Goal: Transaction & Acquisition: Purchase product/service

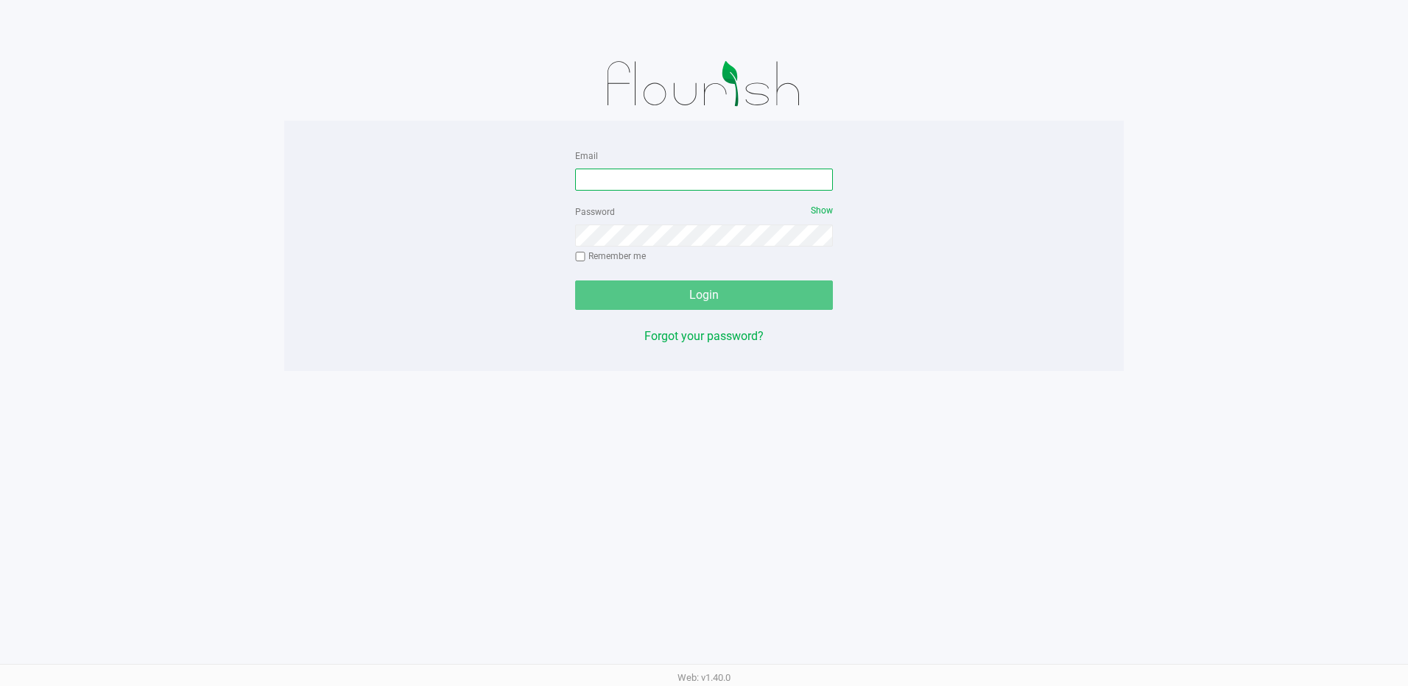
click at [622, 187] on input "Email" at bounding box center [704, 180] width 258 height 22
type input "[EMAIL_ADDRESS][DOMAIN_NAME]"
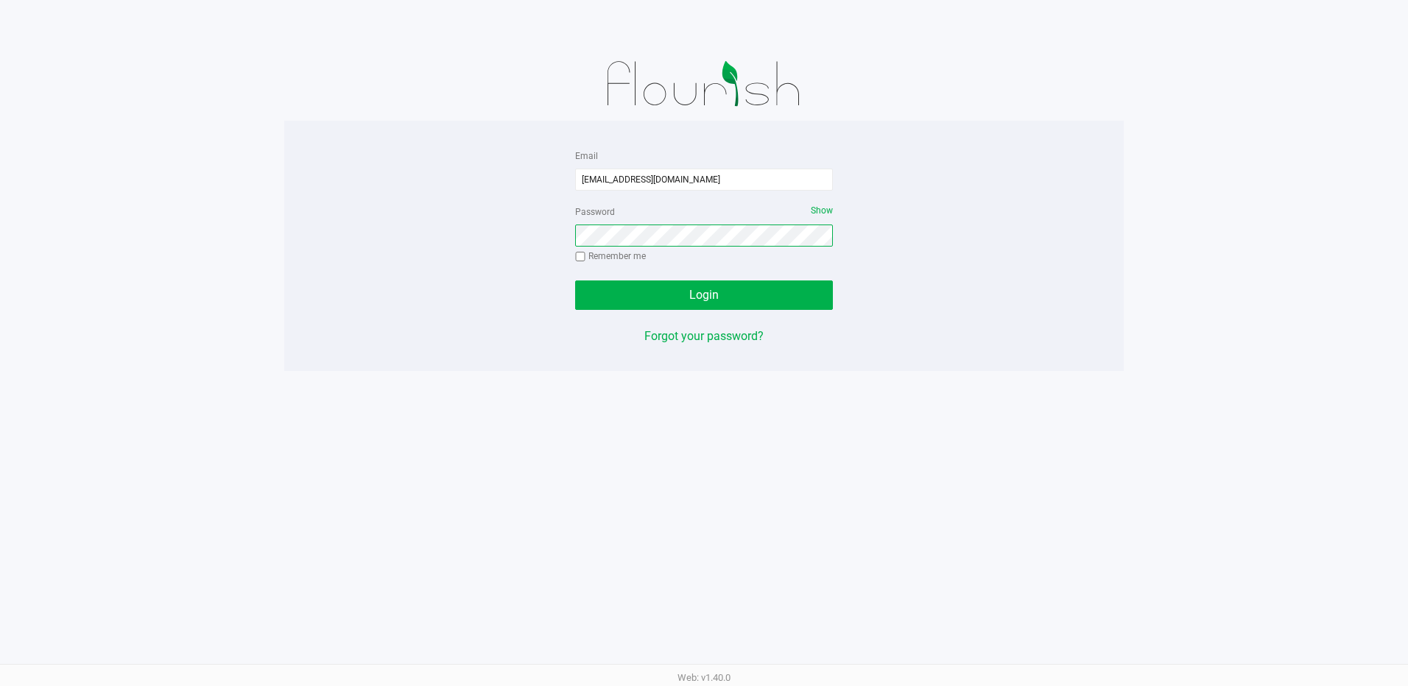
click at [575, 281] on button "Login" at bounding box center [704, 295] width 258 height 29
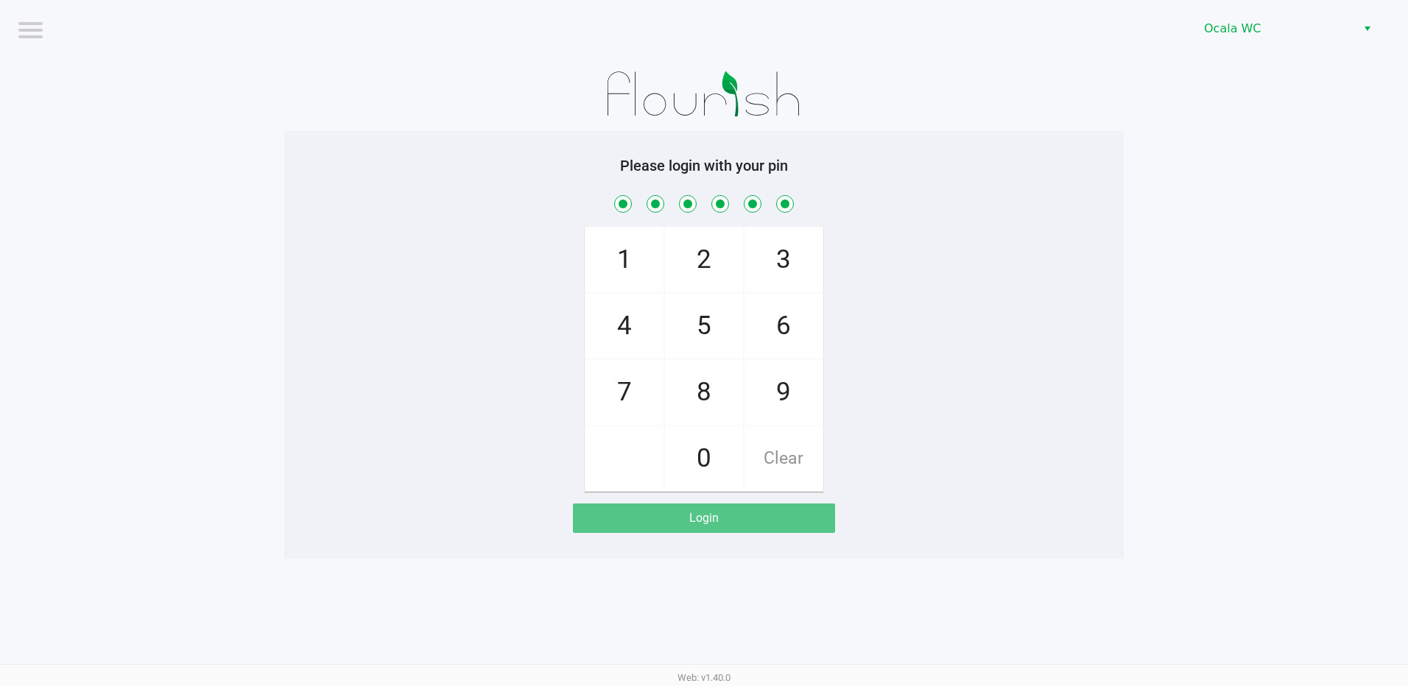
checkbox input "true"
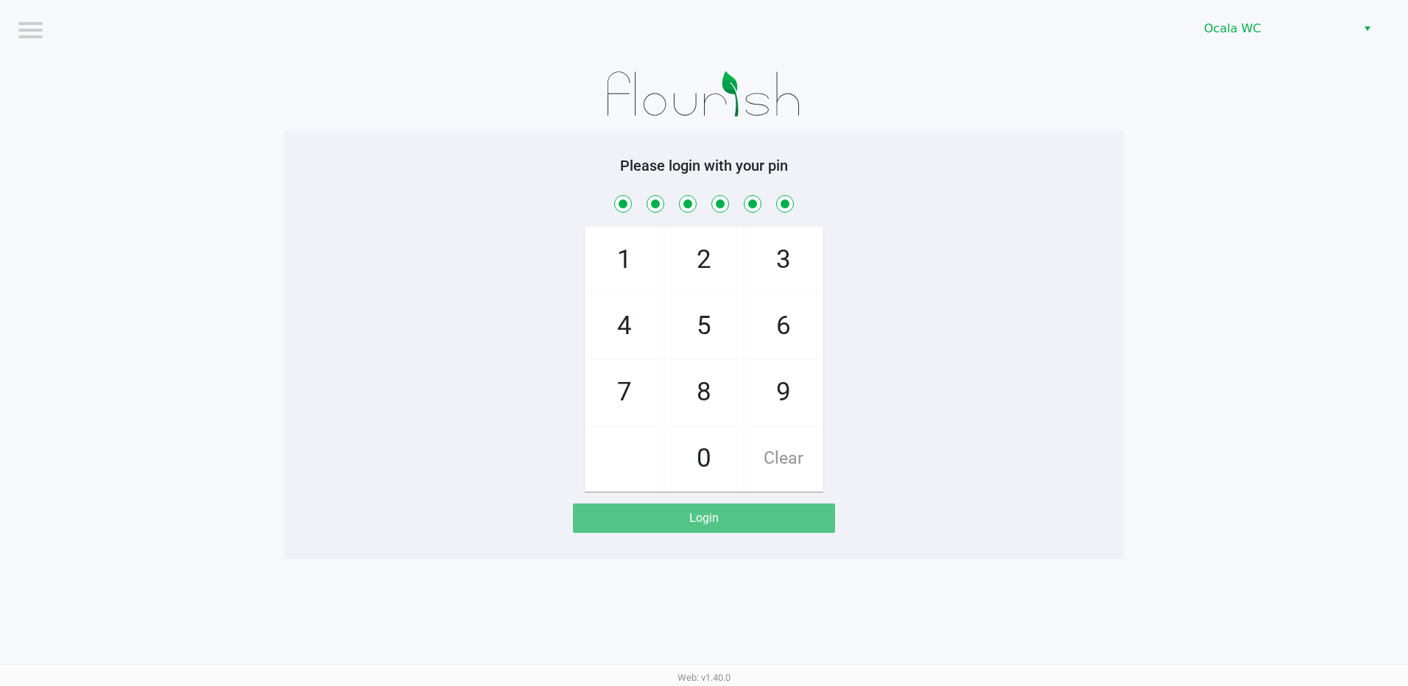
checkbox input "true"
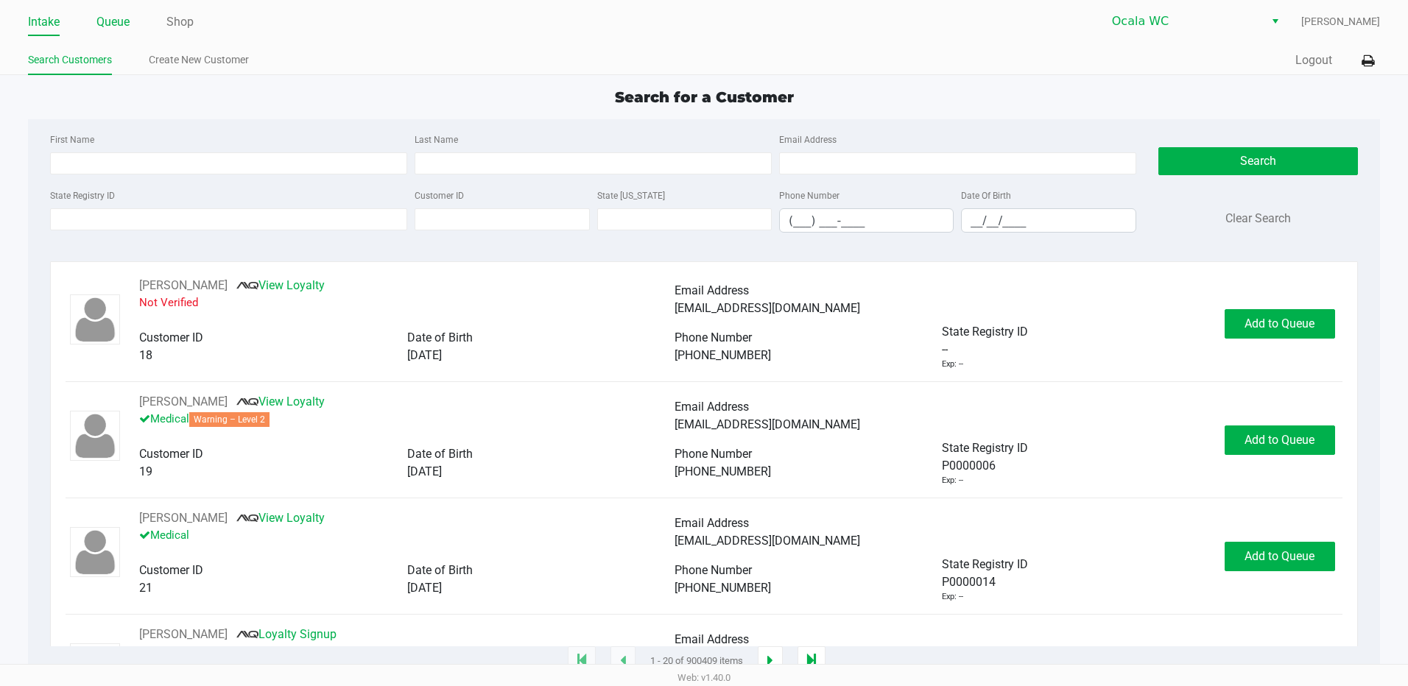
click at [127, 15] on link "Queue" at bounding box center [112, 22] width 33 height 21
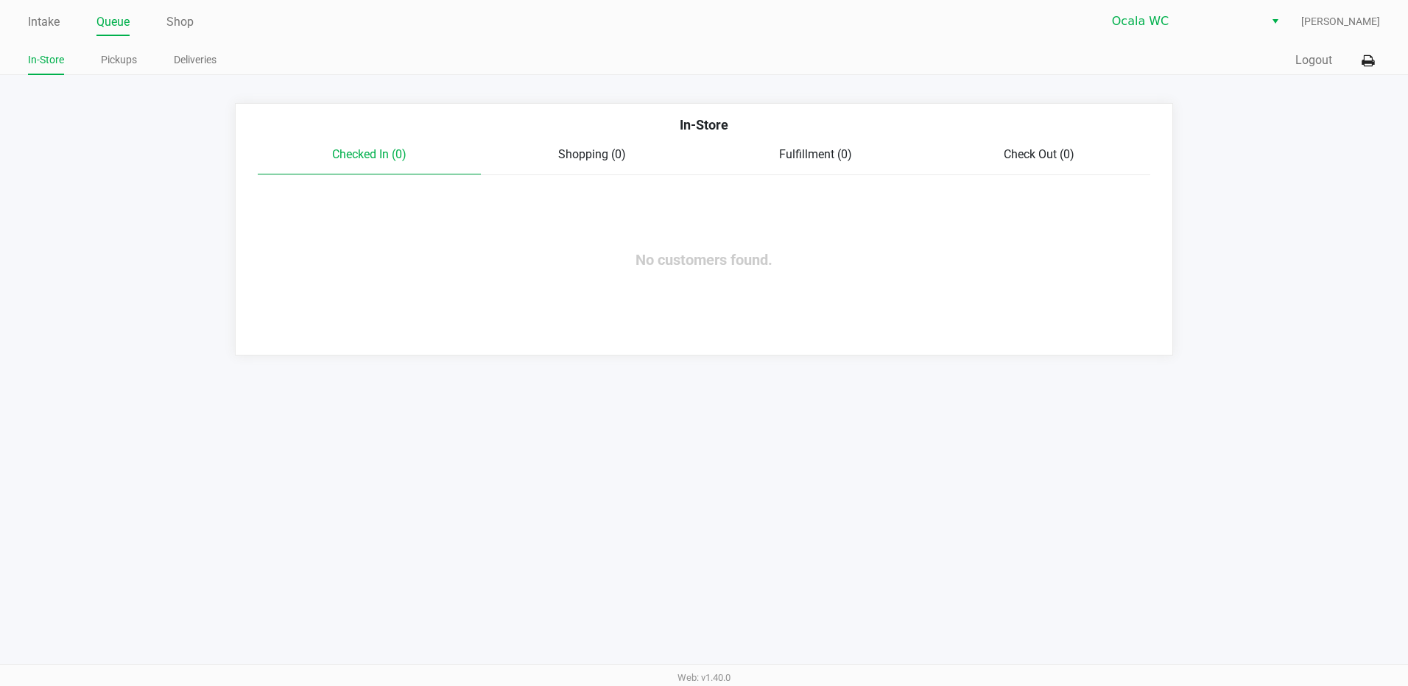
click at [120, 65] on link "Pickups" at bounding box center [119, 60] width 36 height 18
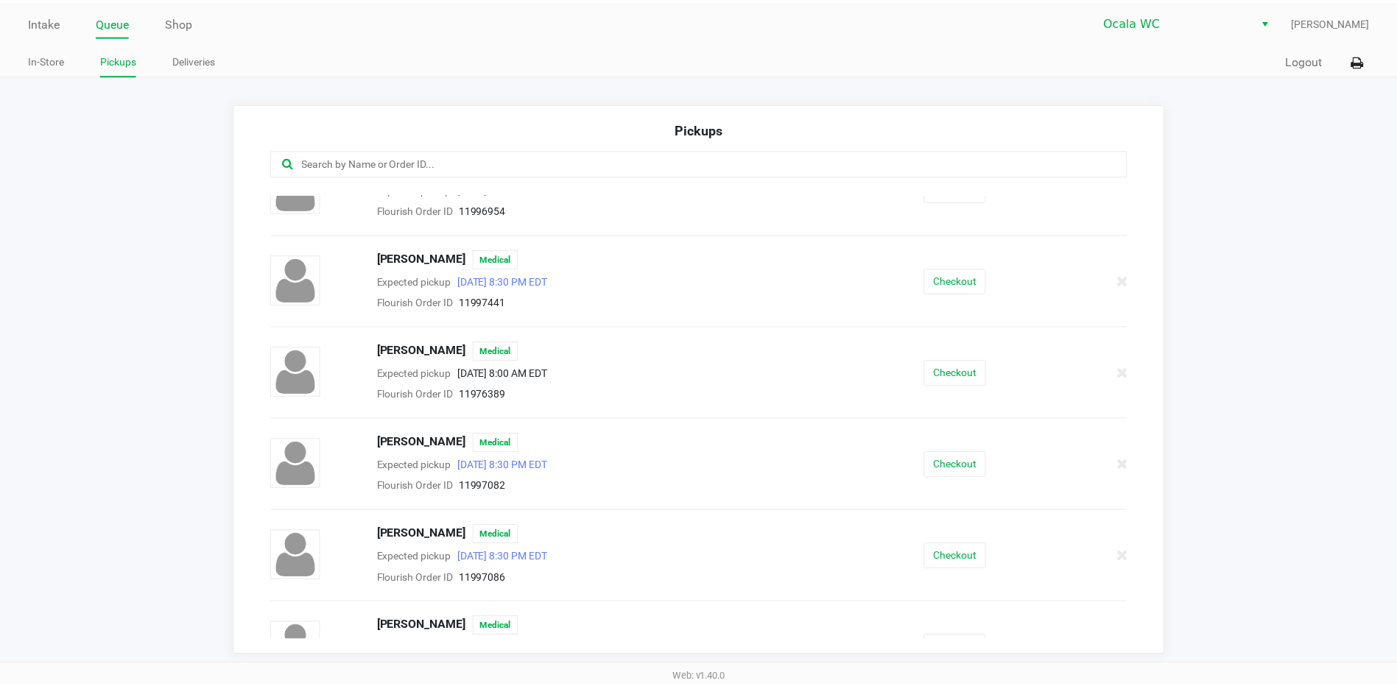
scroll to position [295, 0]
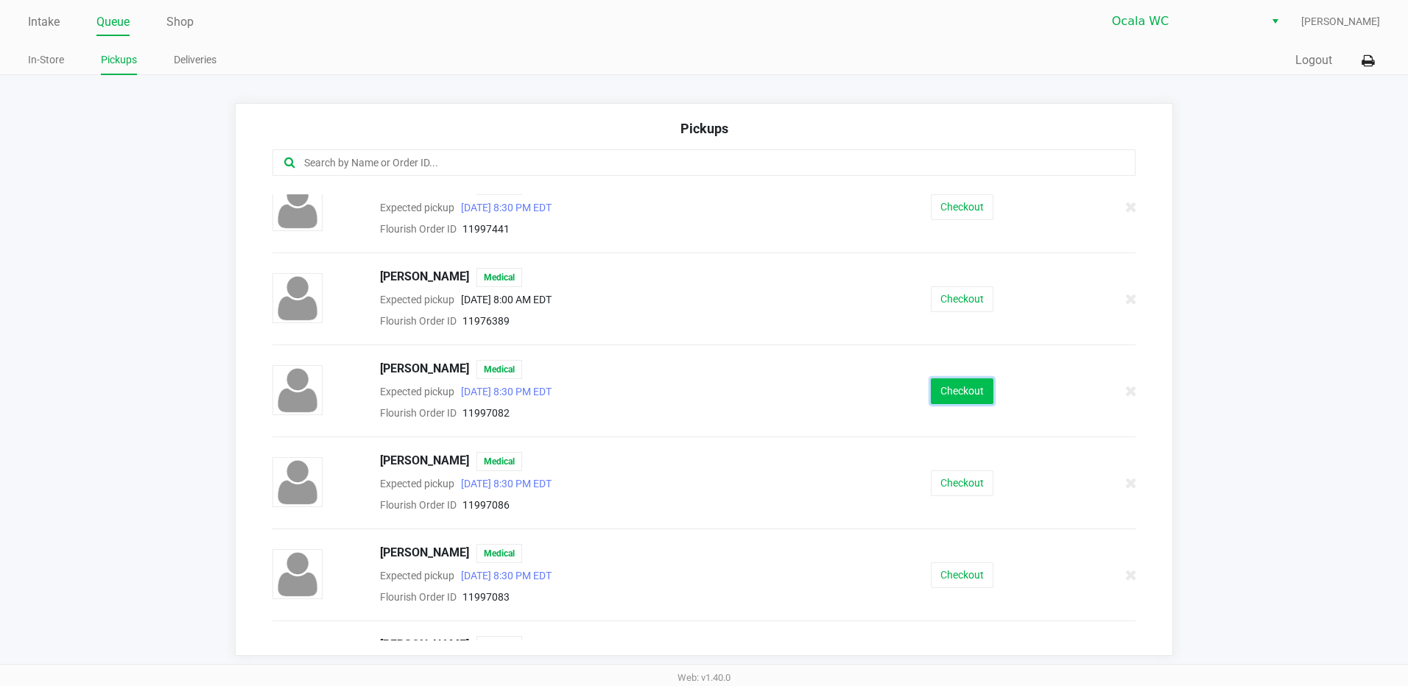
click at [982, 387] on button "Checkout" at bounding box center [962, 392] width 63 height 26
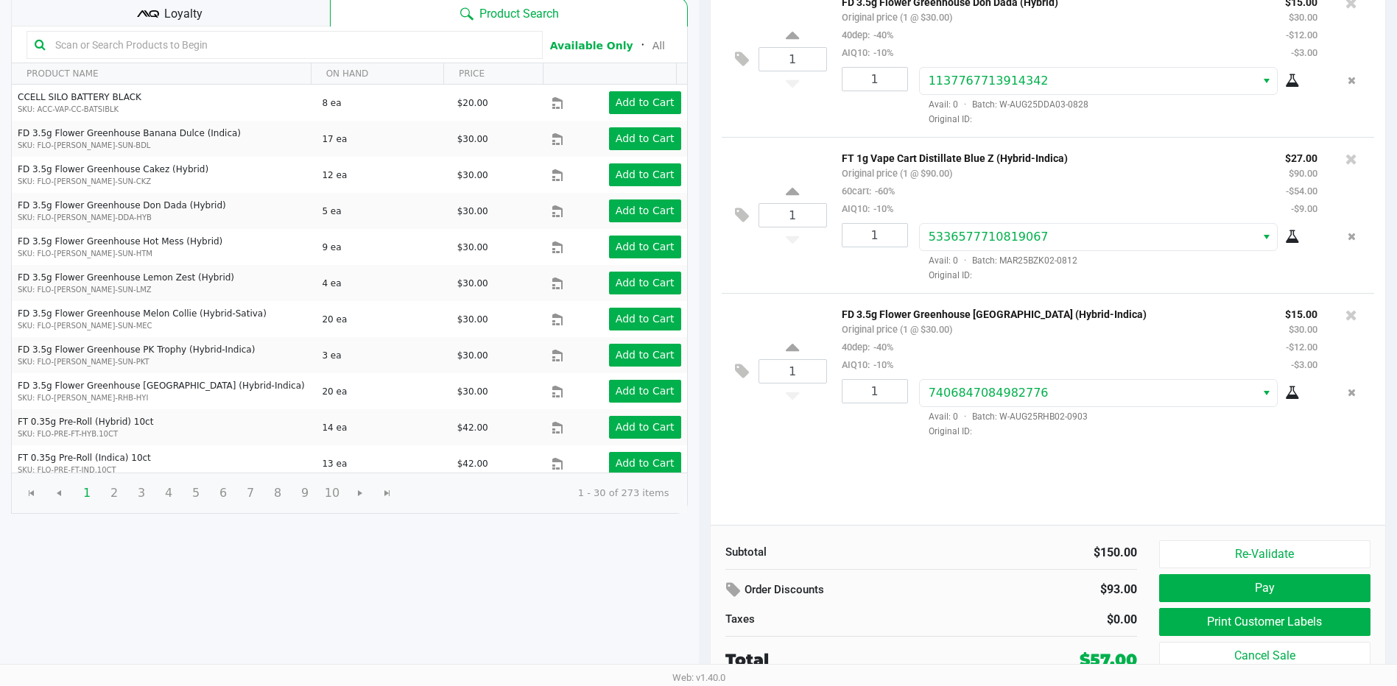
scroll to position [151, 0]
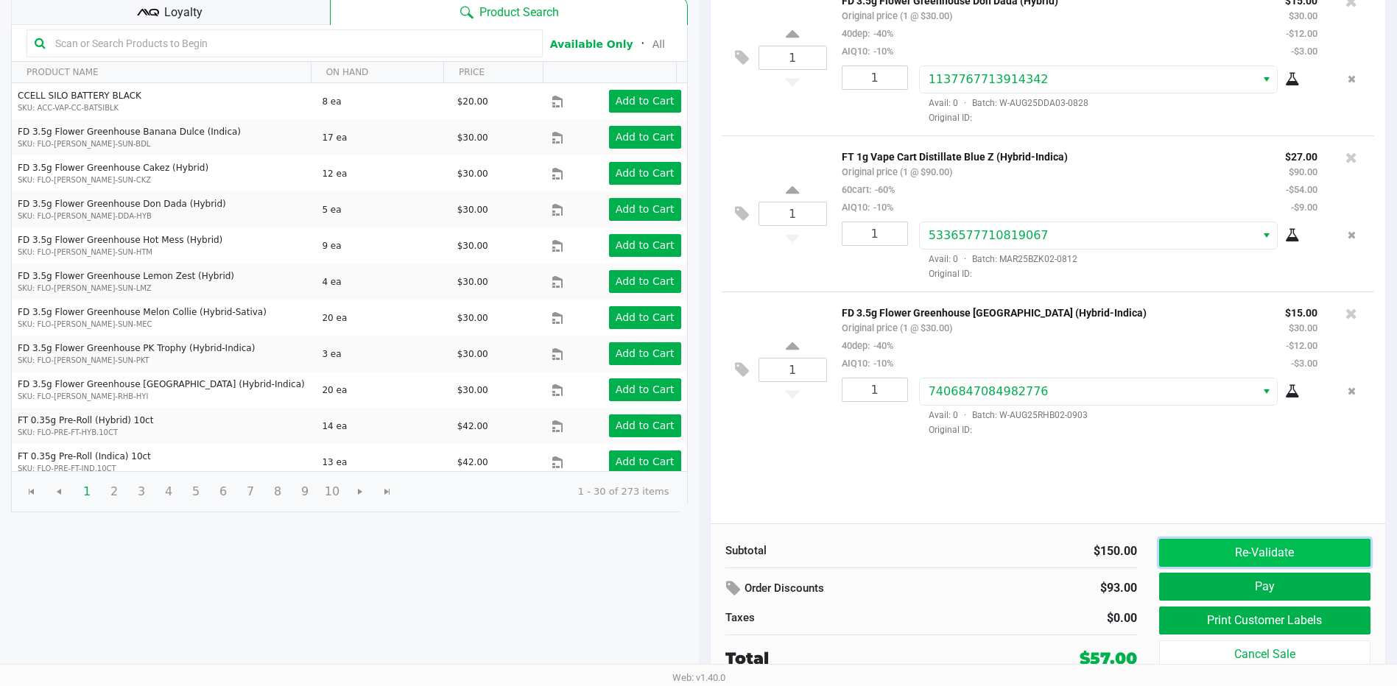
click at [1265, 554] on button "Re-Validate" at bounding box center [1264, 553] width 211 height 28
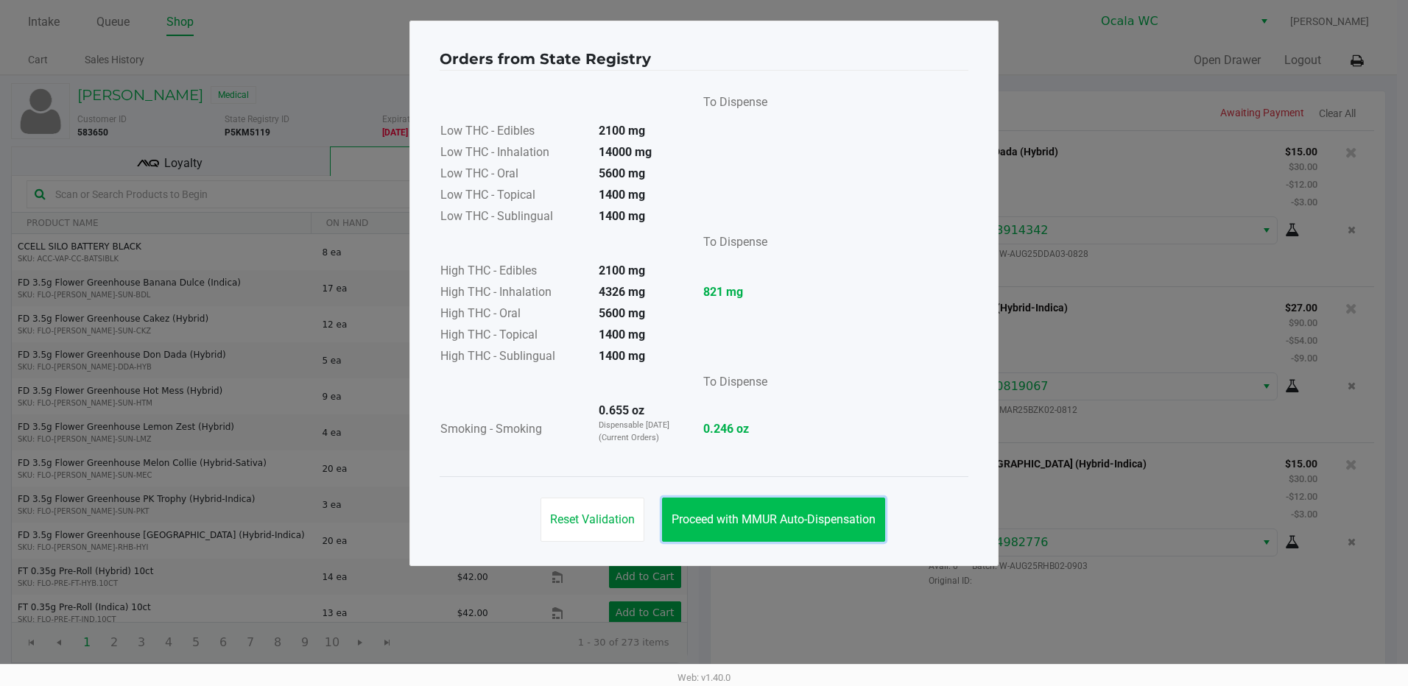
click at [851, 521] on span "Proceed with MMUR Auto-Dispensation" at bounding box center [774, 520] width 204 height 14
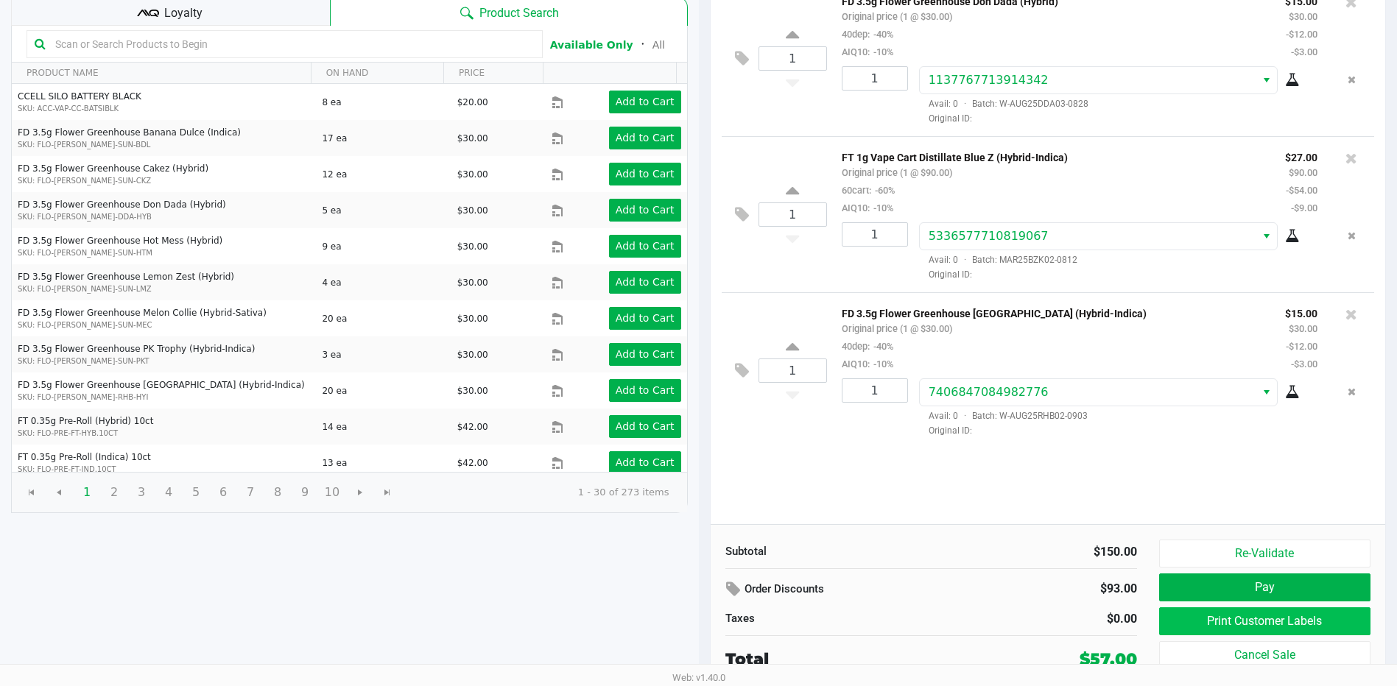
scroll to position [151, 0]
click at [1270, 617] on button "Print Customer Labels" at bounding box center [1264, 621] width 211 height 28
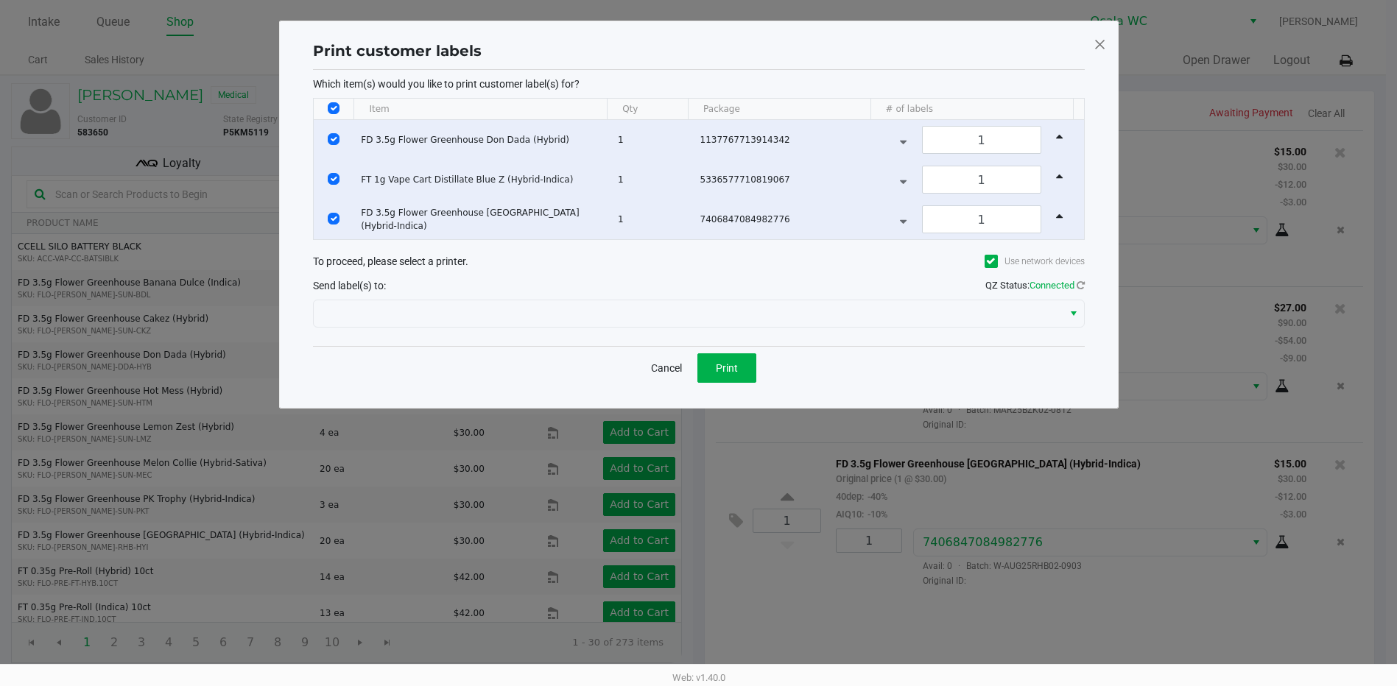
scroll to position [0, 0]
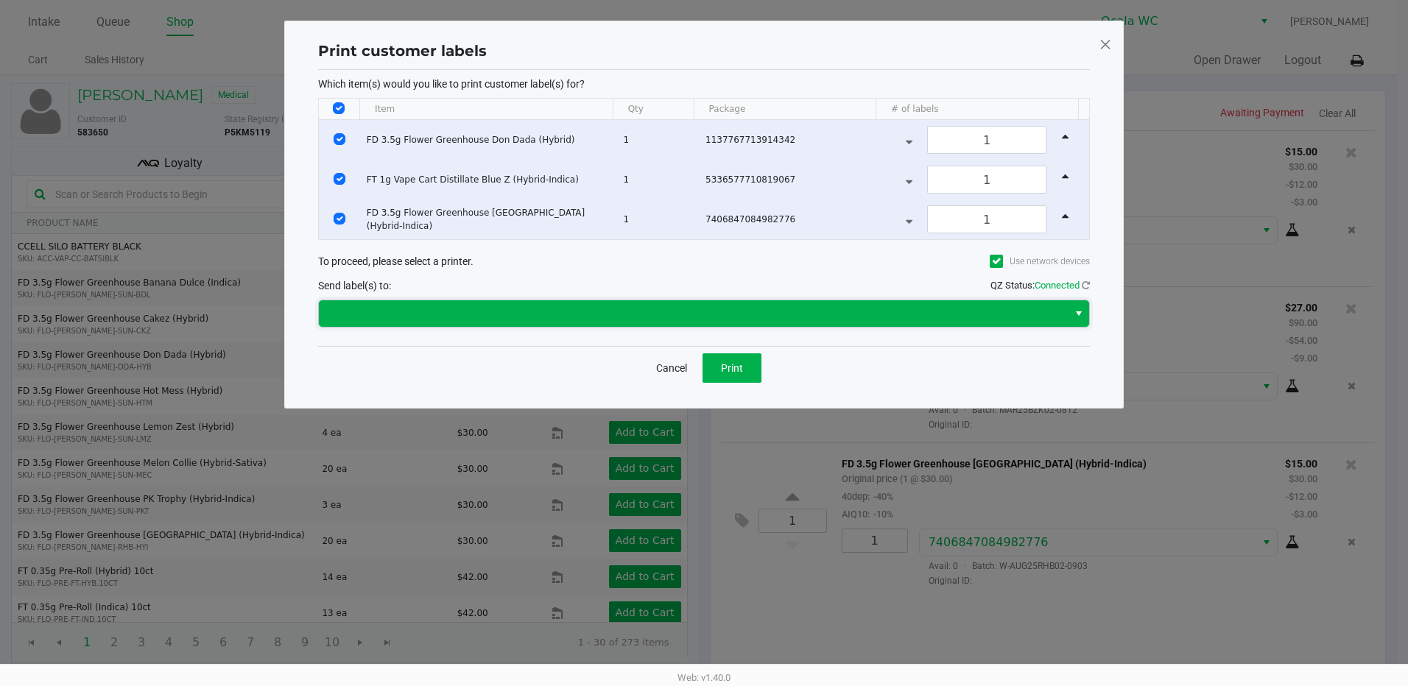
click at [659, 309] on span at bounding box center [693, 314] width 731 height 18
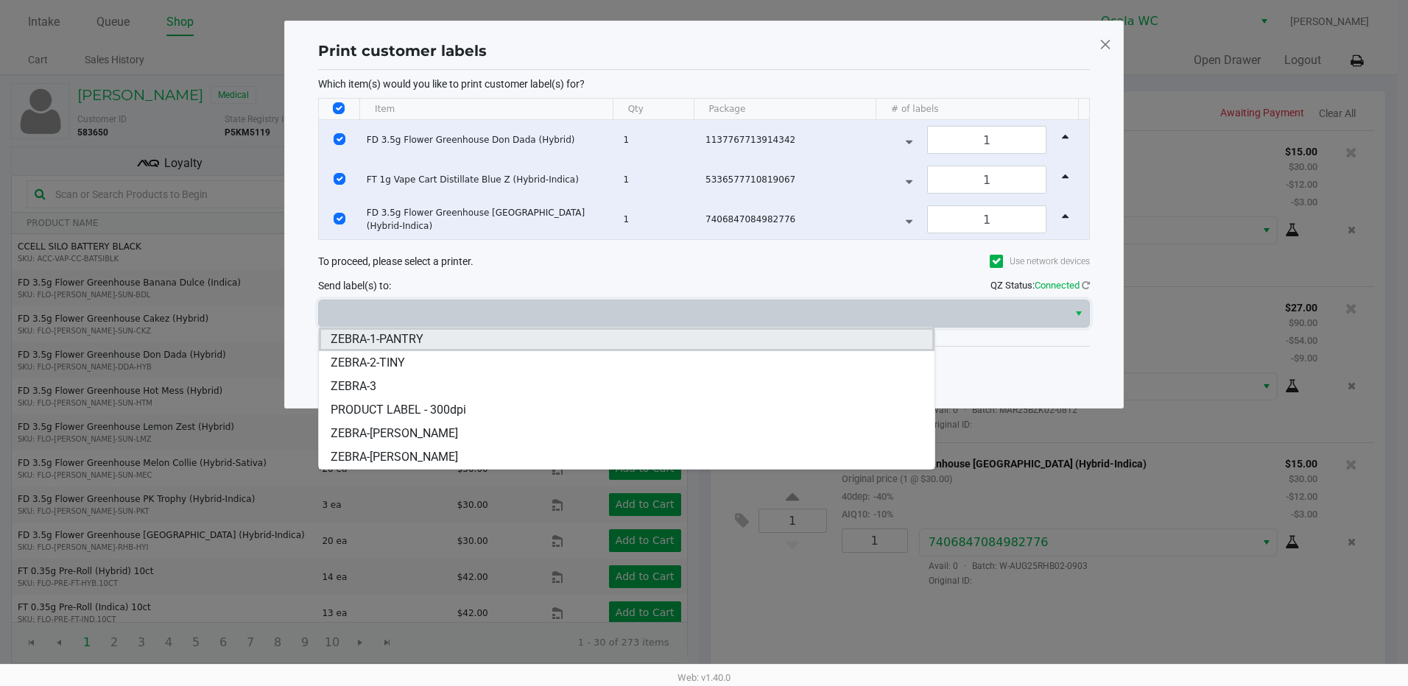
click at [537, 342] on li "ZEBRA-1-PANTRY" at bounding box center [627, 340] width 616 height 24
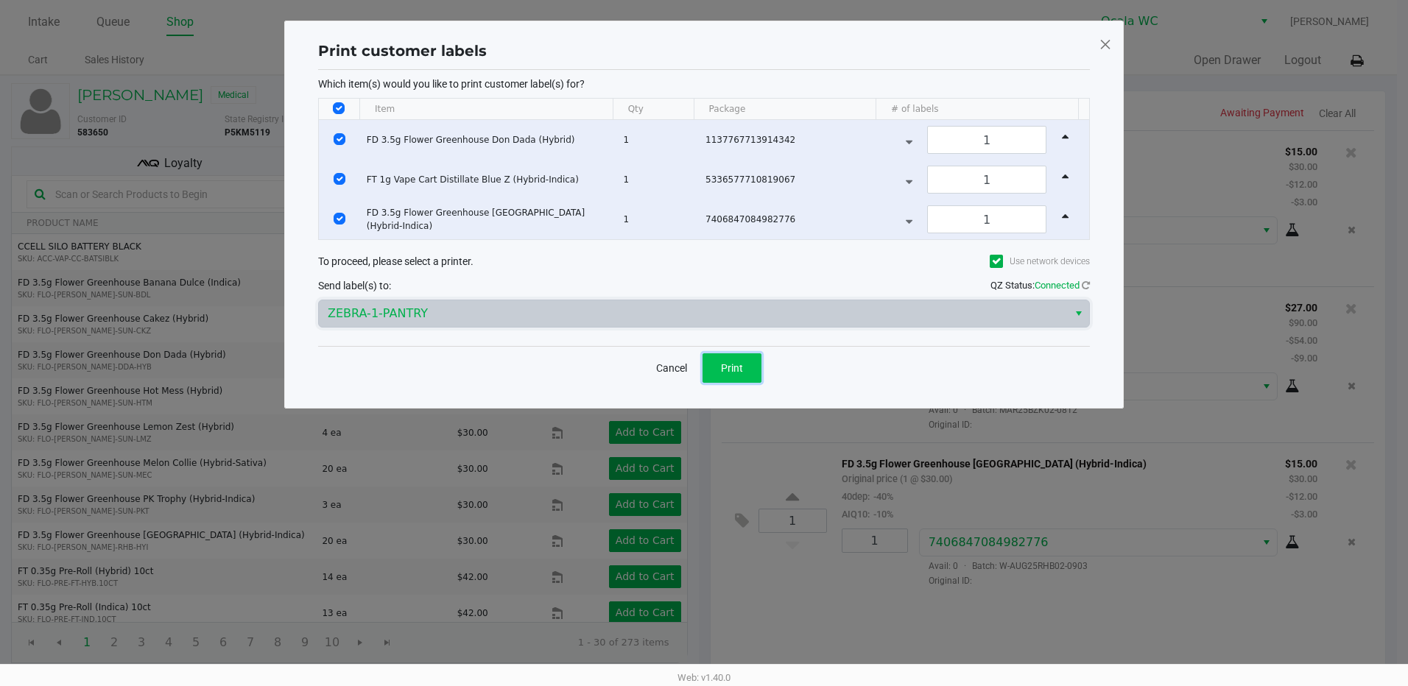
click at [731, 371] on span "Print" at bounding box center [732, 368] width 22 height 12
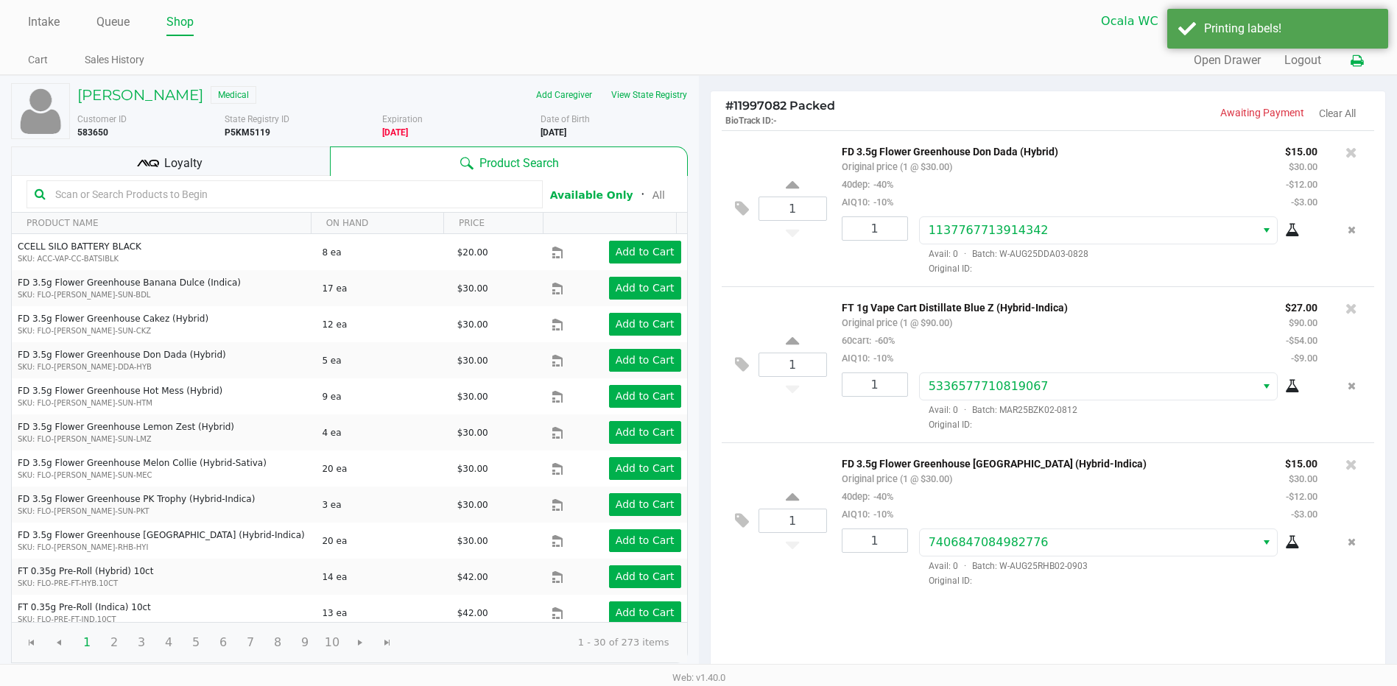
click at [1358, 58] on icon at bounding box center [1357, 61] width 13 height 10
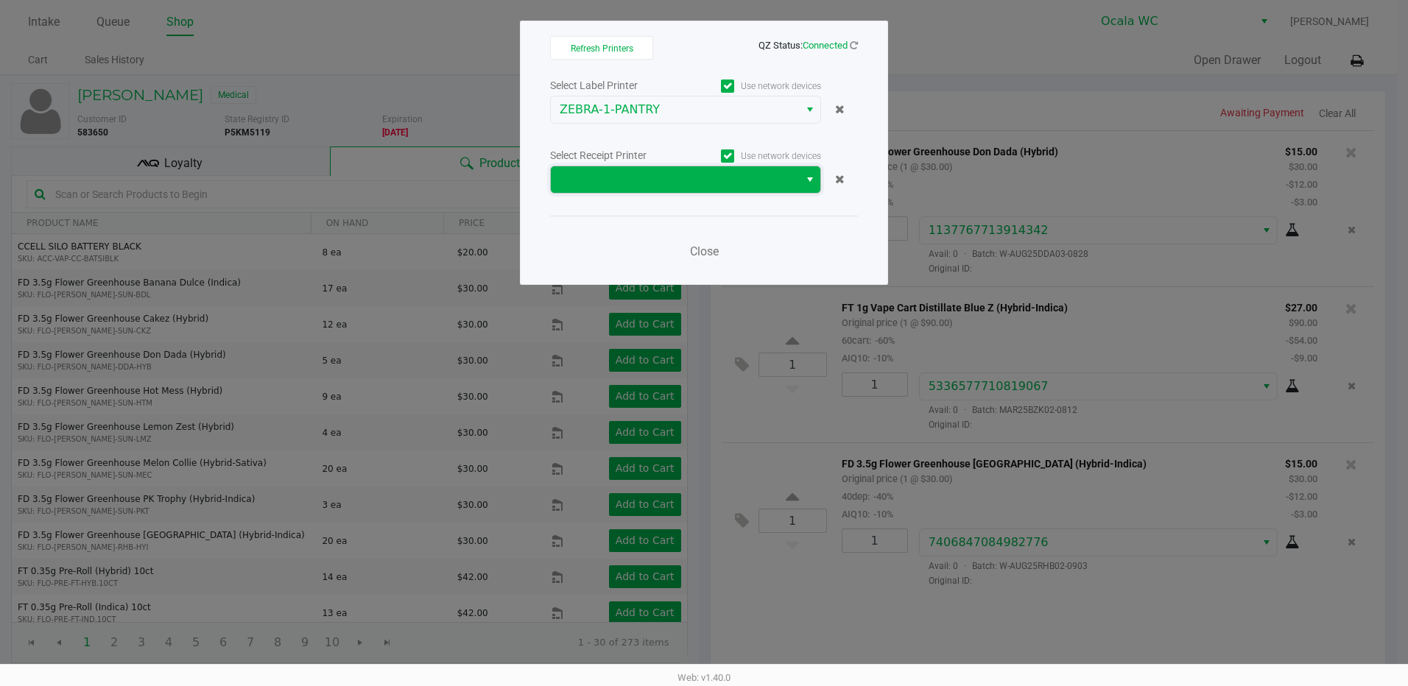
click at [642, 181] on span at bounding box center [675, 180] width 231 height 18
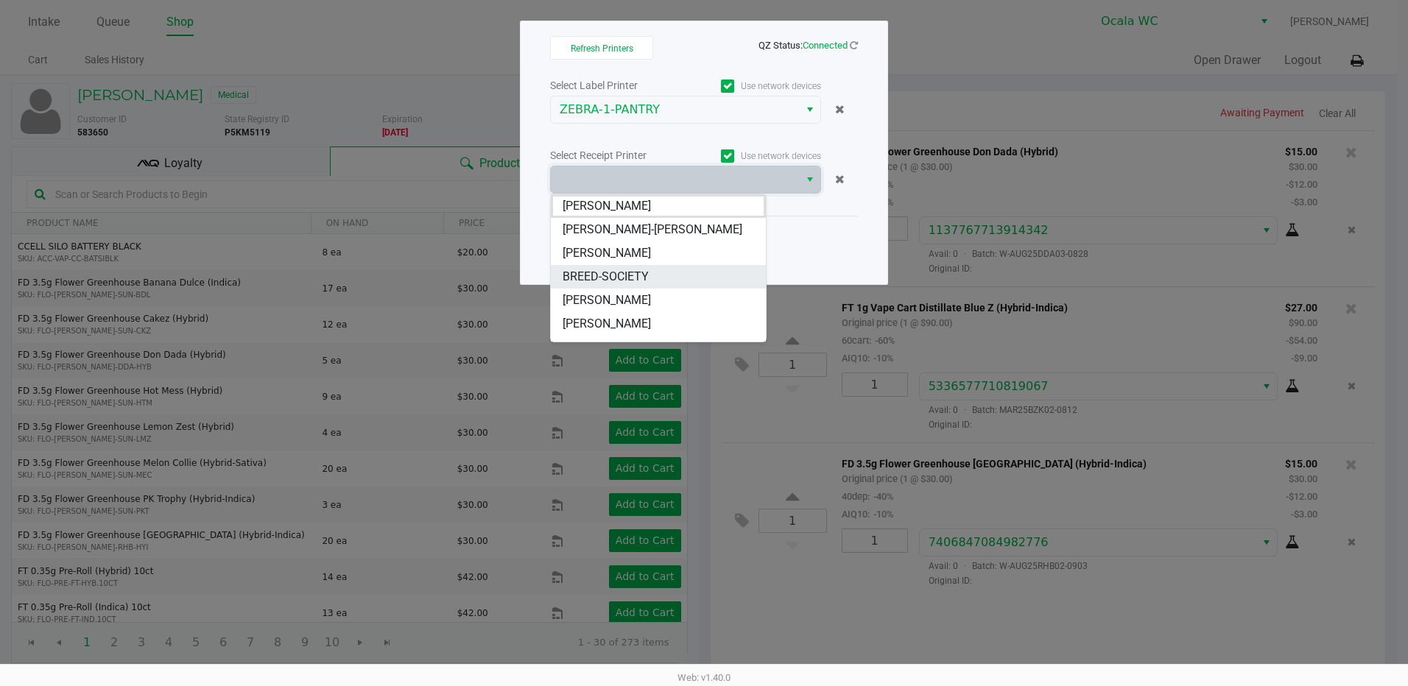
click at [646, 272] on span "BREED-SOCIETY" at bounding box center [606, 277] width 86 height 18
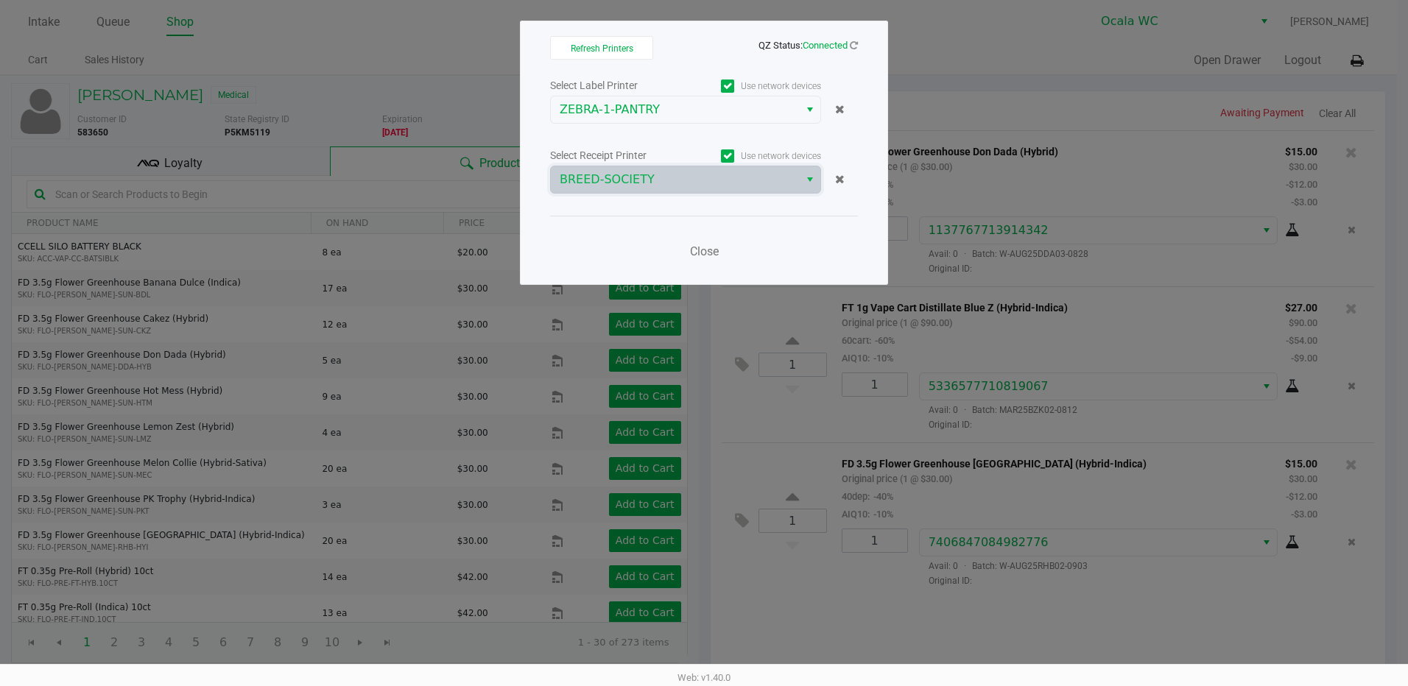
click at [787, 236] on div "Close" at bounding box center [704, 243] width 308 height 54
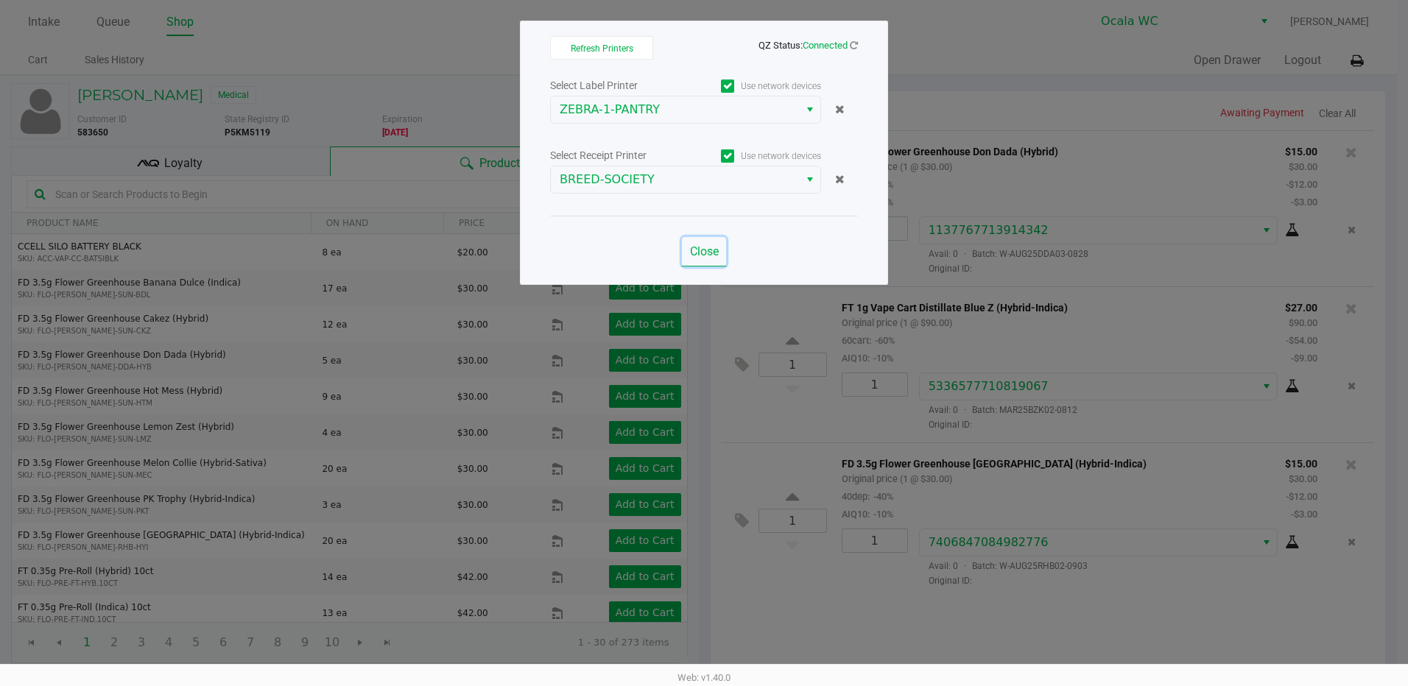
click at [709, 250] on span "Close" at bounding box center [704, 252] width 29 height 14
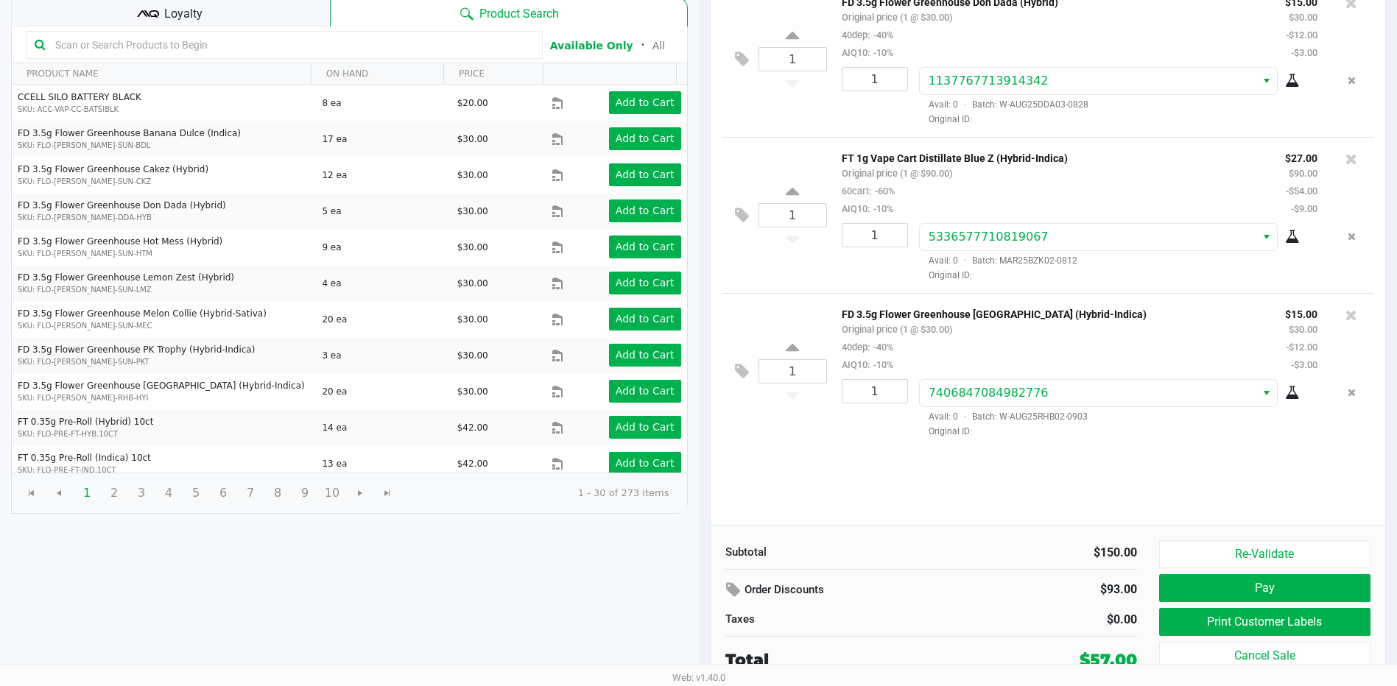
scroll to position [151, 0]
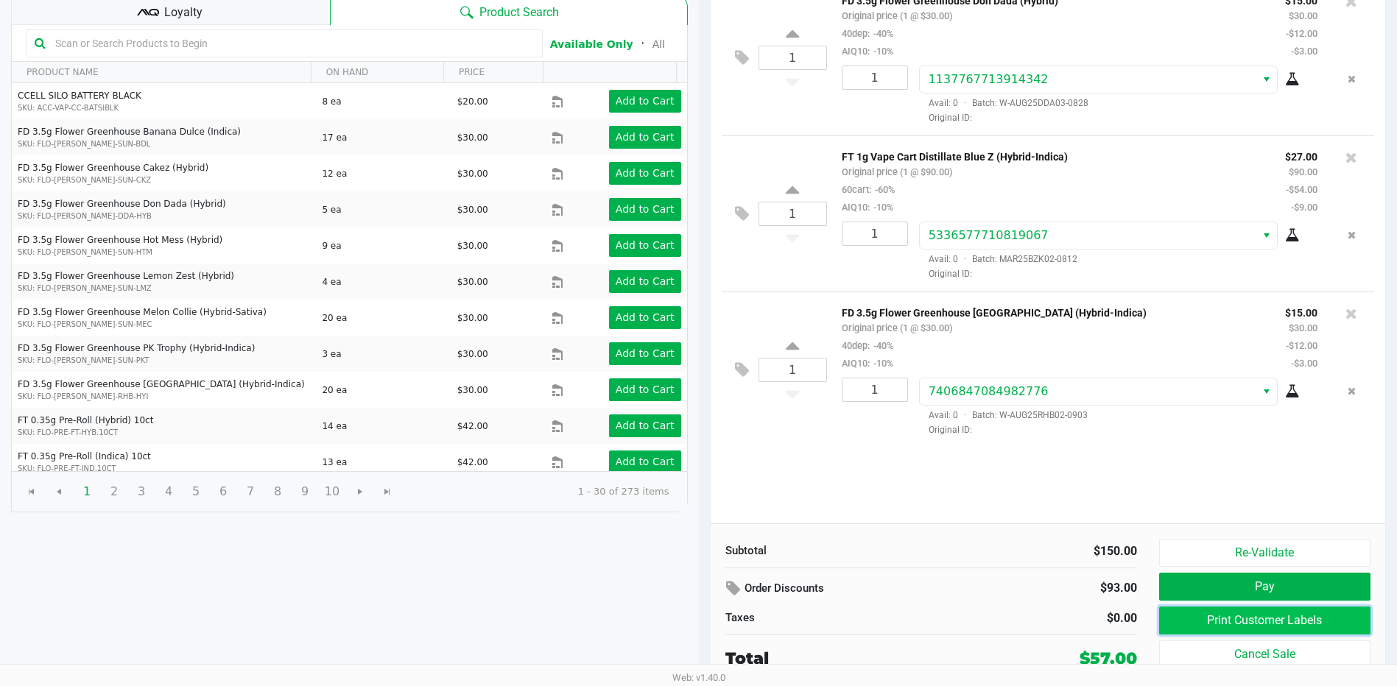
click at [1291, 619] on button "Print Customer Labels" at bounding box center [1264, 621] width 211 height 28
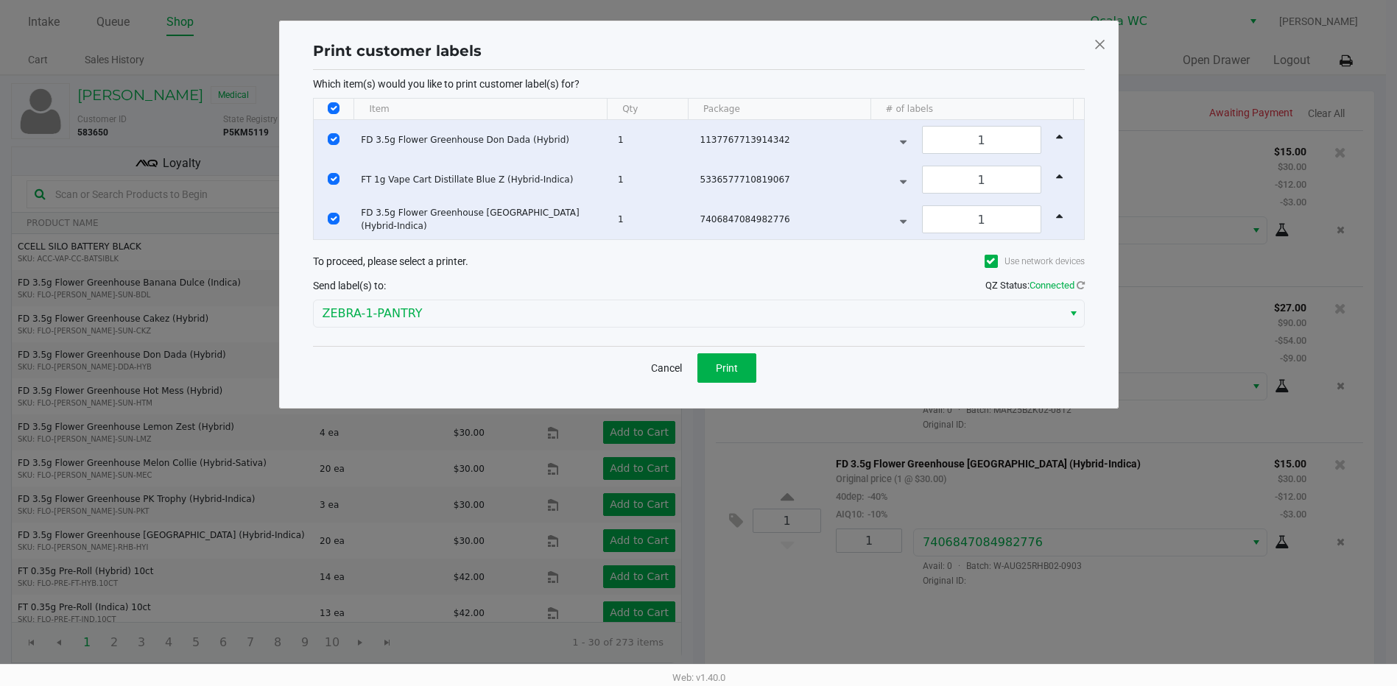
scroll to position [0, 0]
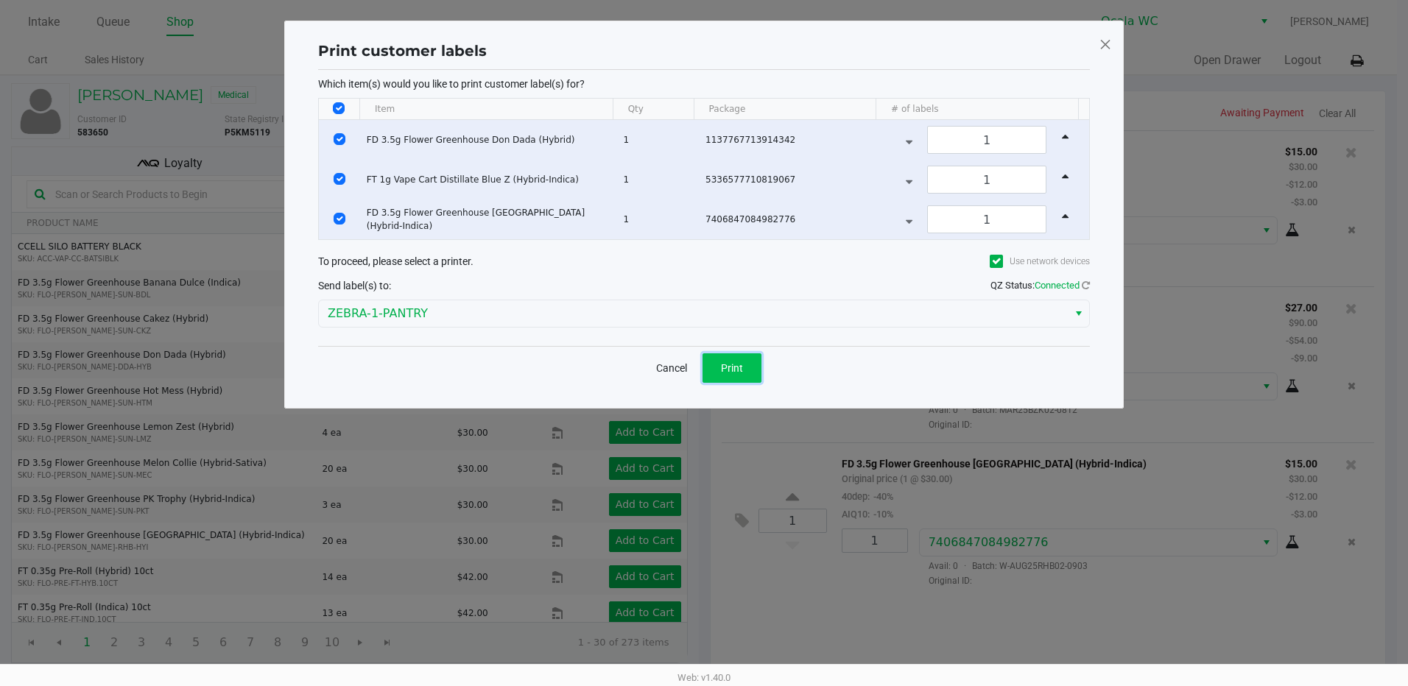
click at [718, 371] on button "Print" at bounding box center [732, 368] width 59 height 29
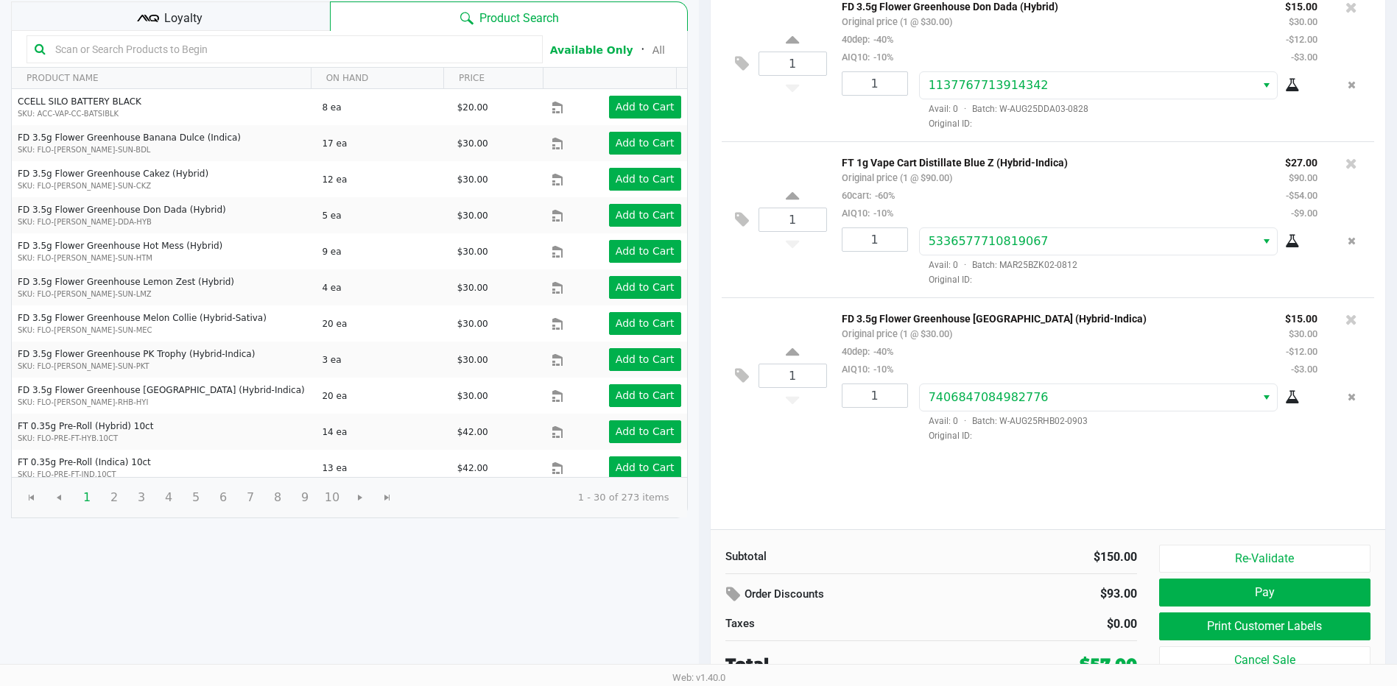
scroll to position [151, 0]
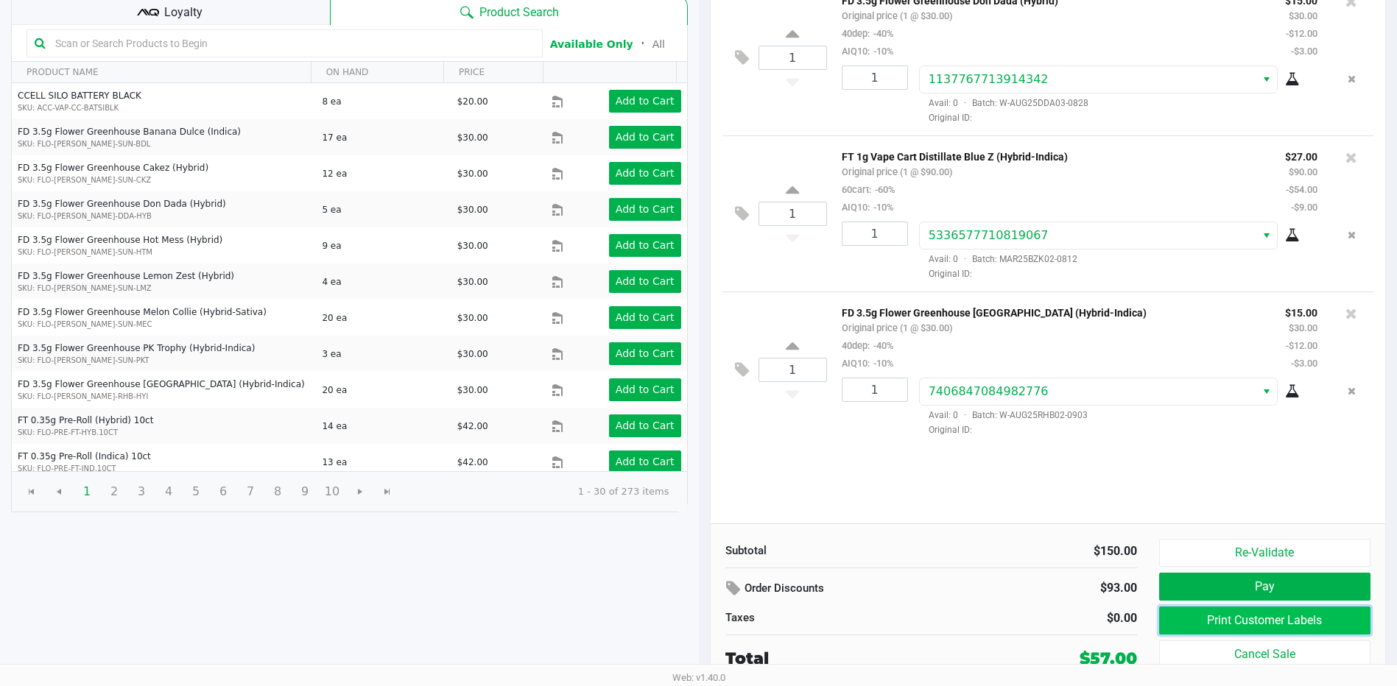
click at [1307, 618] on button "Print Customer Labels" at bounding box center [1264, 621] width 211 height 28
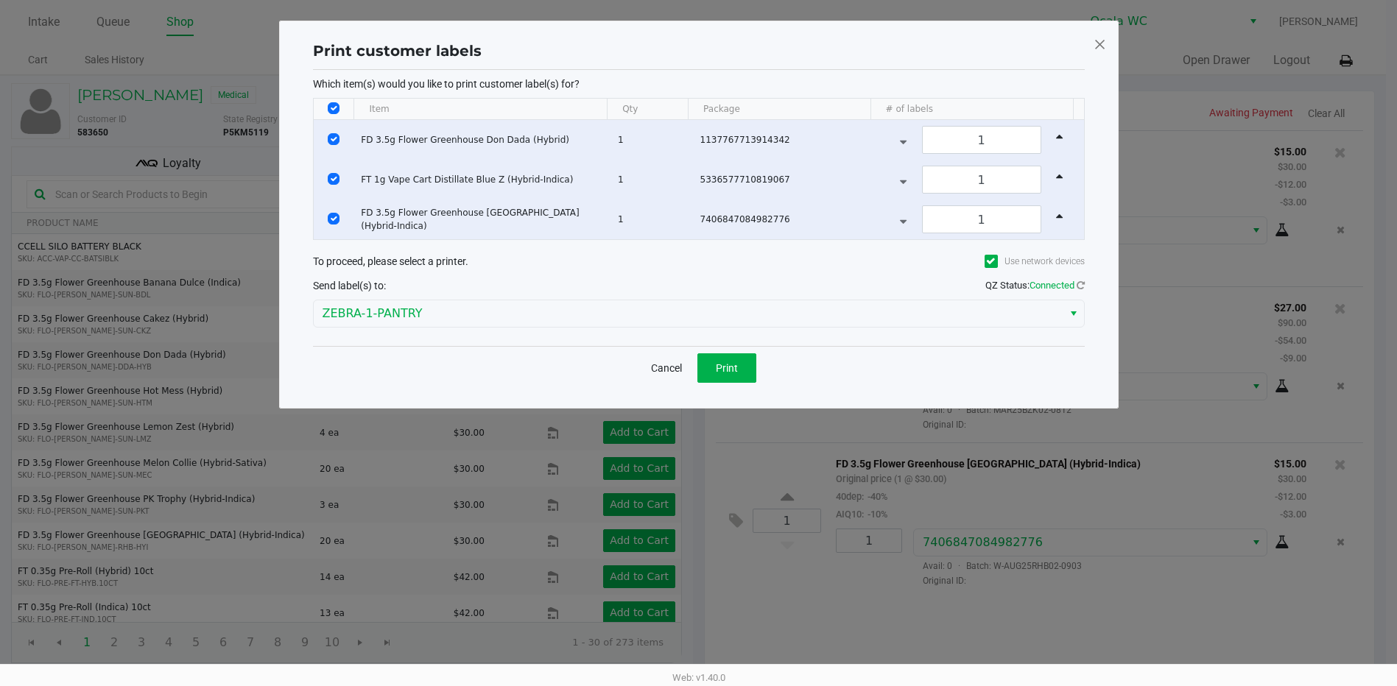
scroll to position [0, 0]
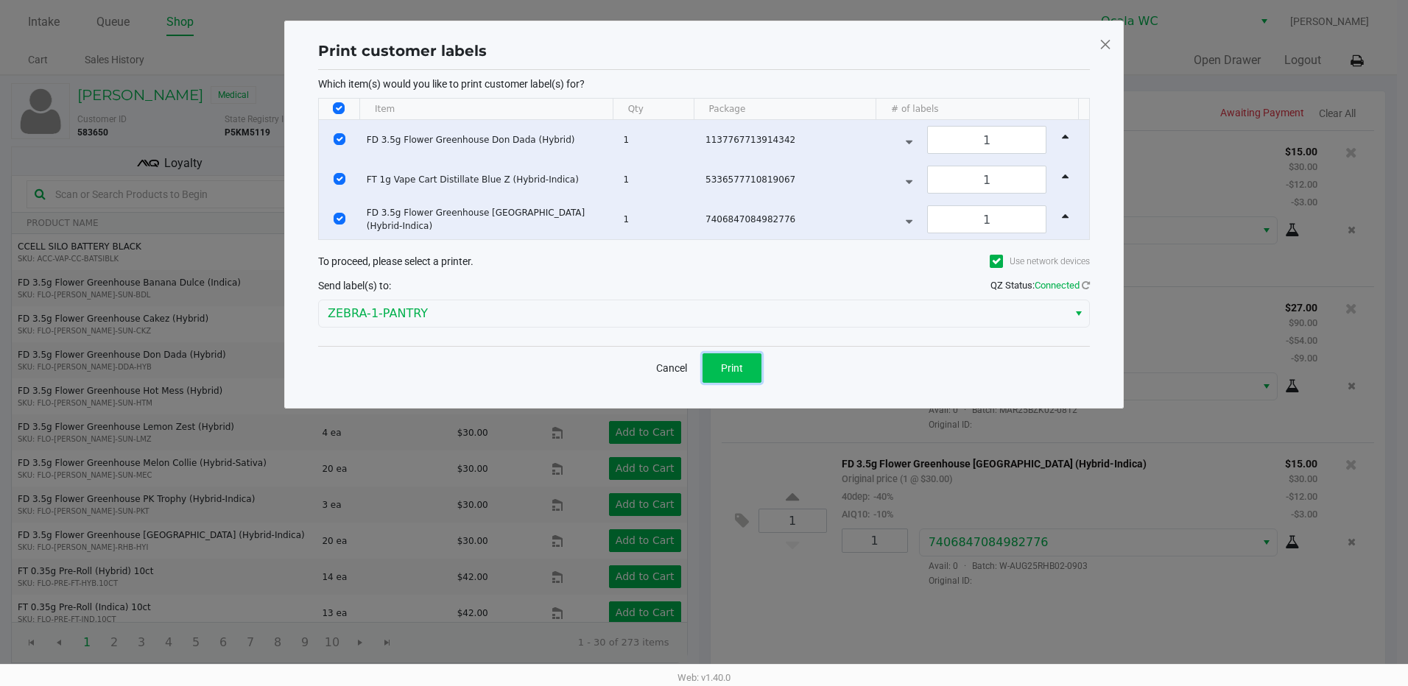
click at [758, 369] on button "Print" at bounding box center [732, 368] width 59 height 29
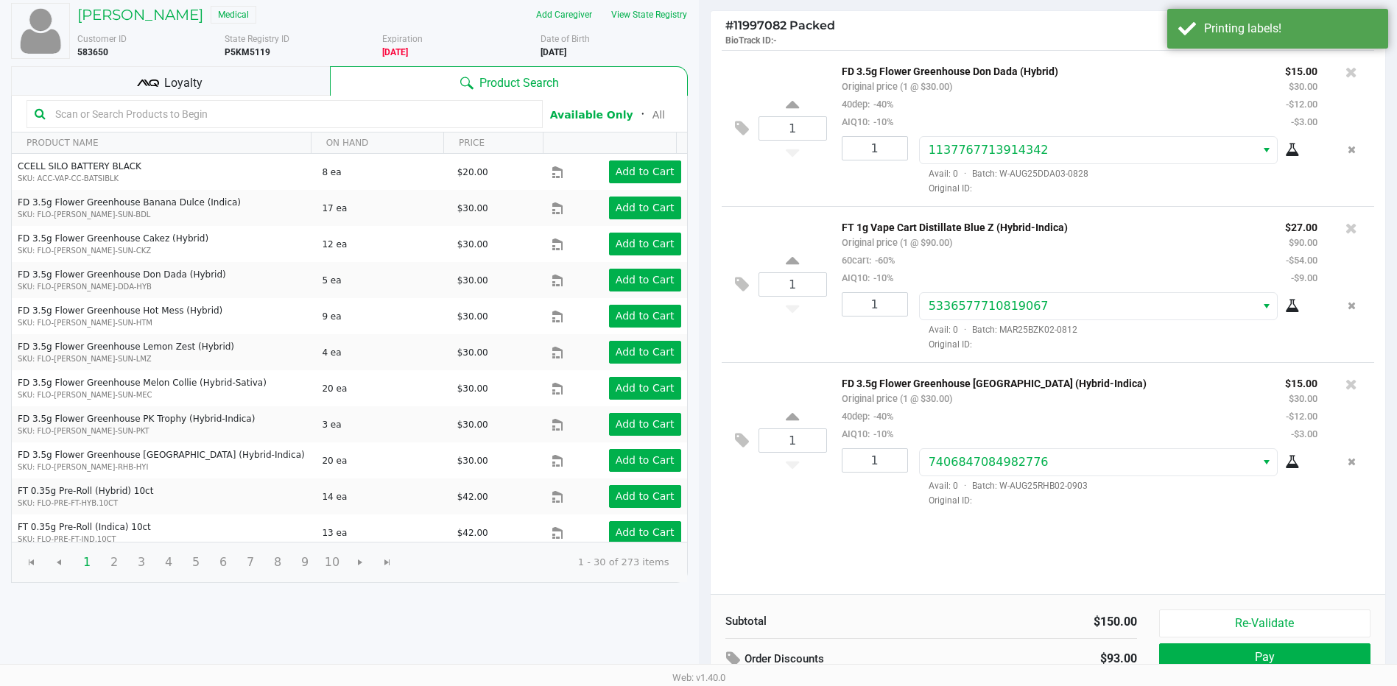
scroll to position [151, 0]
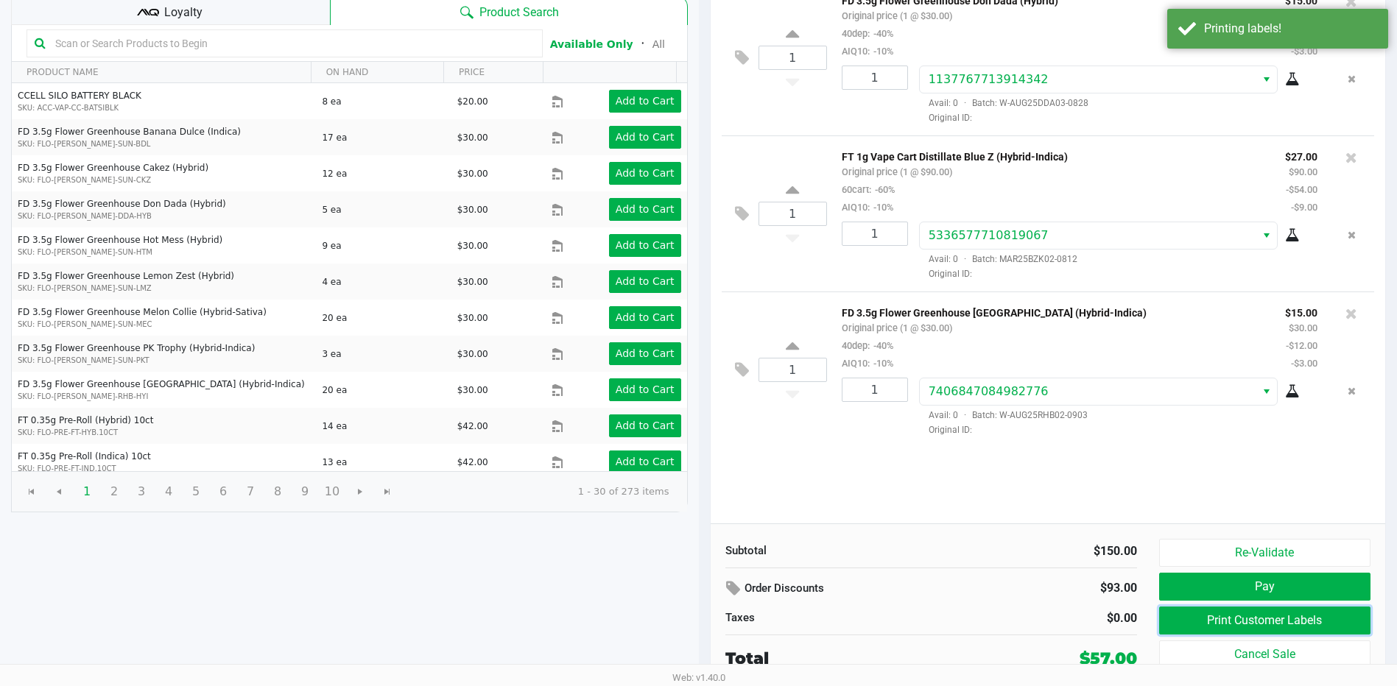
drag, startPoint x: 1318, startPoint y: 622, endPoint x: 1309, endPoint y: 525, distance: 96.9
click at [1239, 463] on div "# 11997082 Packed BioTrack ID: - Awaiting Payment Clear All 1 FD 3.5g Flower Gr…" at bounding box center [1048, 313] width 677 height 747
click at [1261, 583] on button "Pay" at bounding box center [1264, 587] width 211 height 28
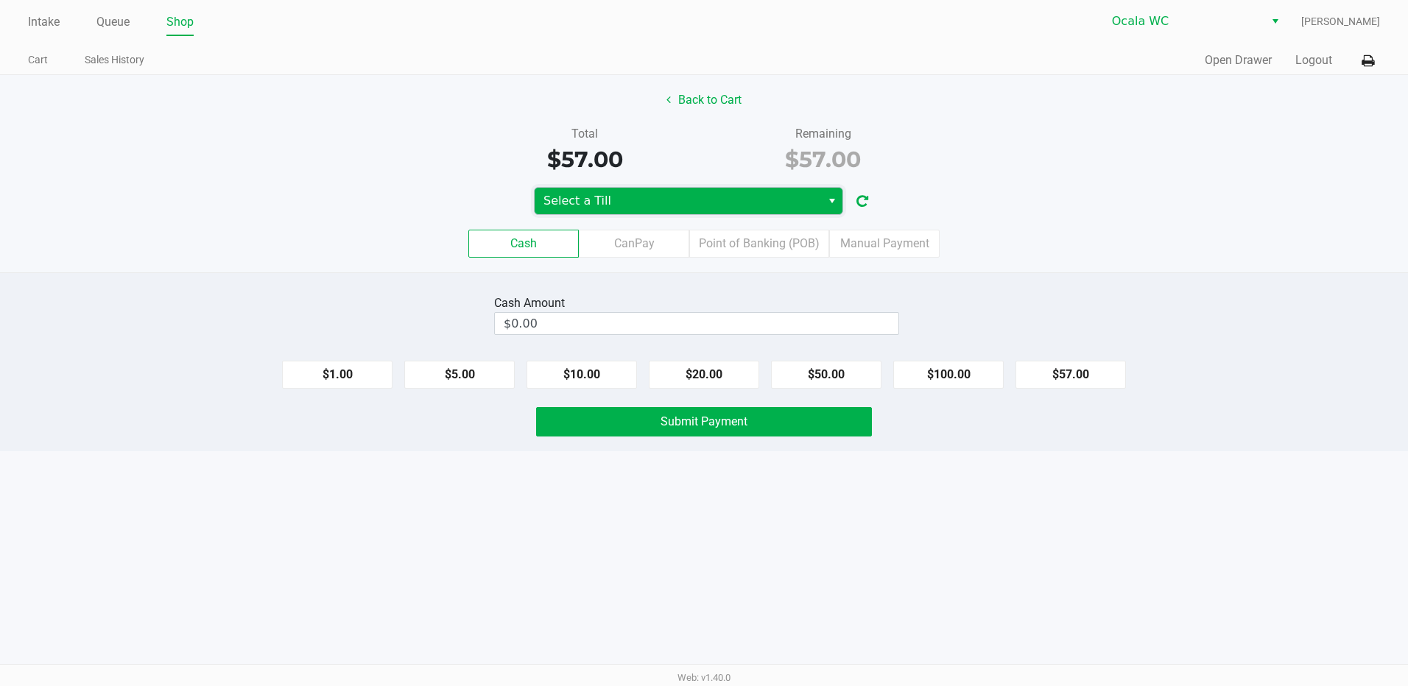
click at [765, 206] on span "Select a Till" at bounding box center [678, 201] width 269 height 18
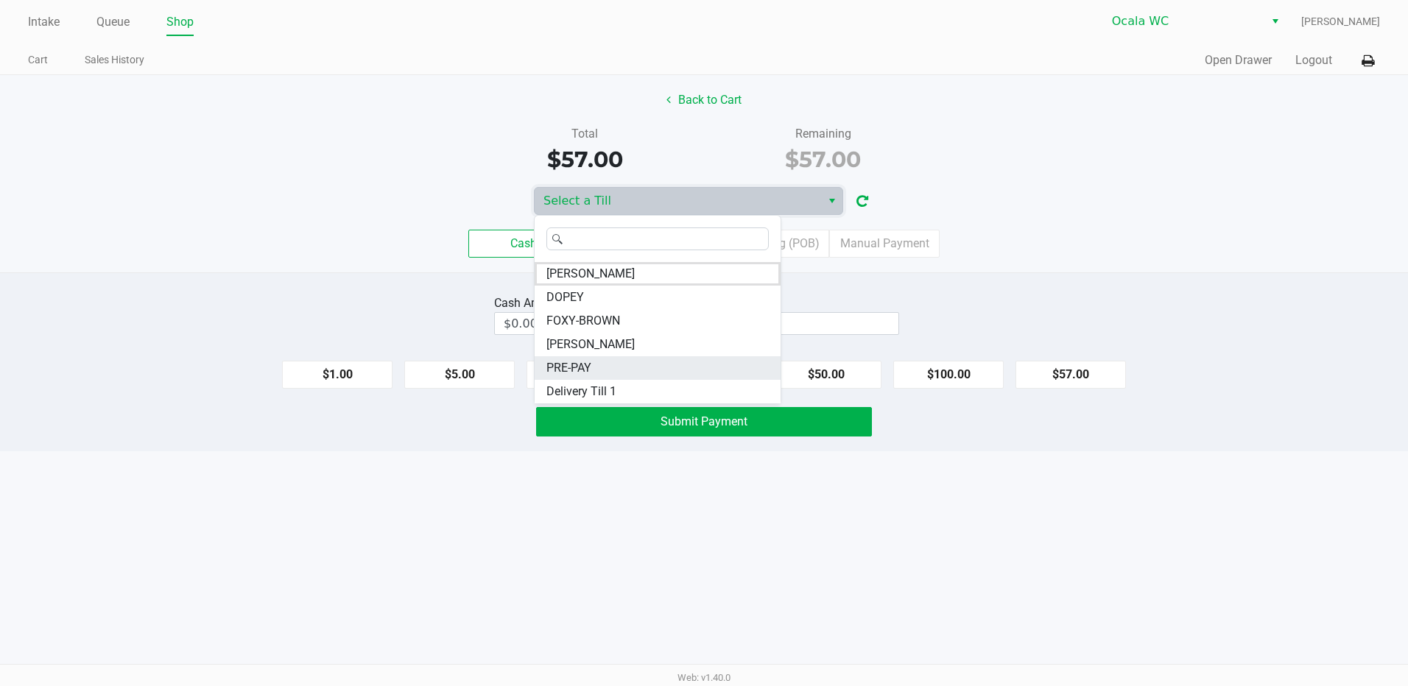
click at [698, 361] on li "PRE-PAY" at bounding box center [658, 368] width 246 height 24
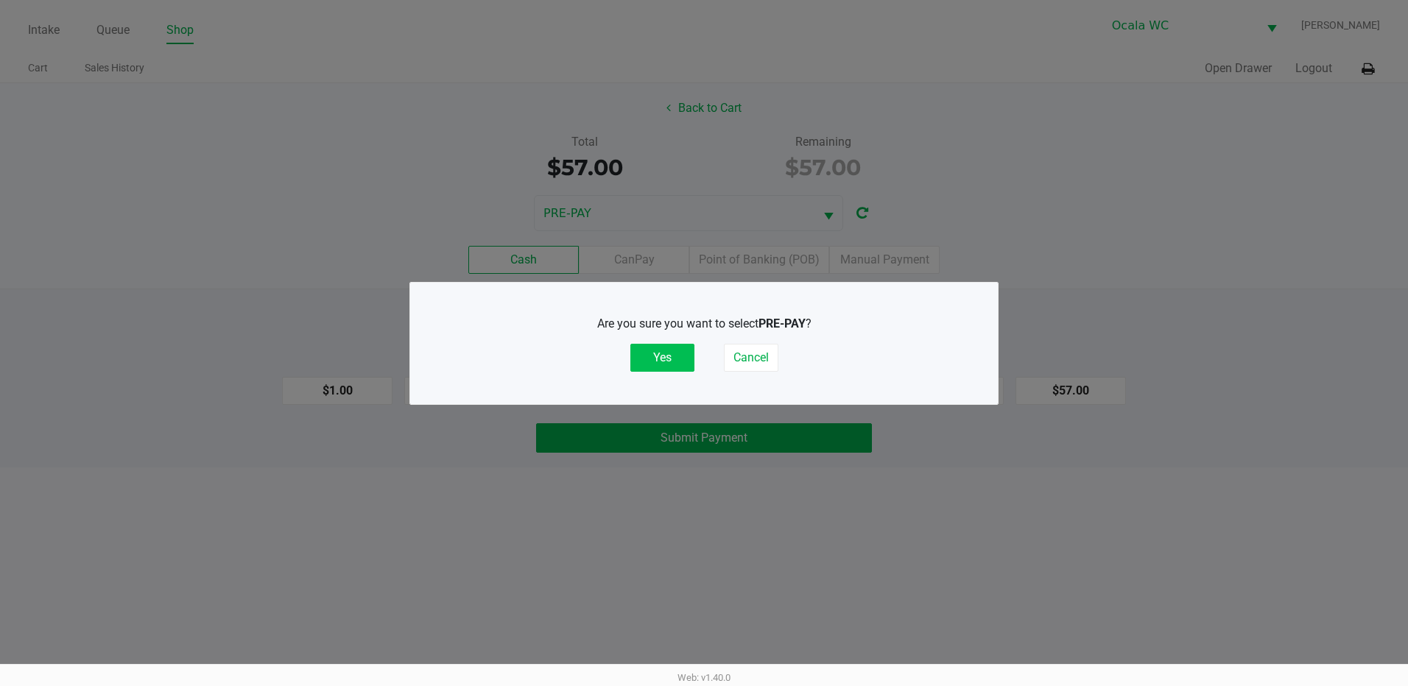
click at [681, 353] on button "Yes" at bounding box center [662, 358] width 64 height 28
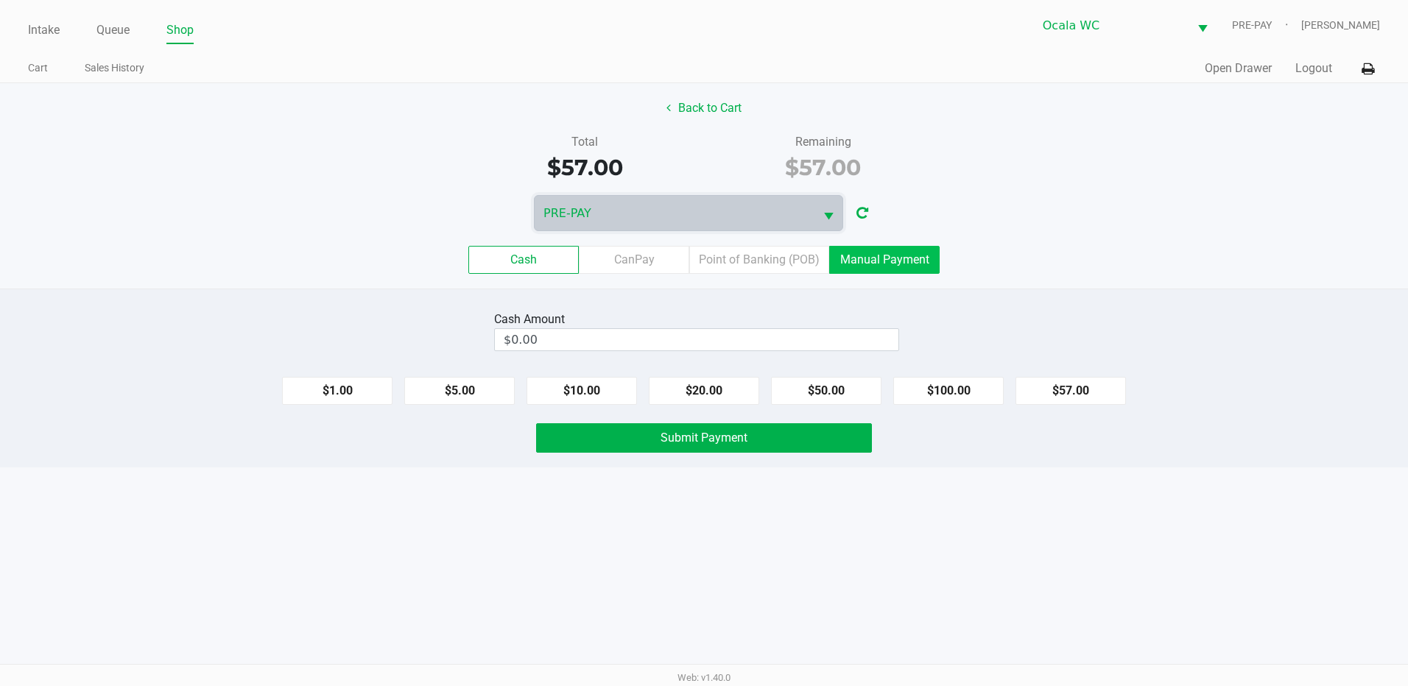
click at [918, 259] on label "Manual Payment" at bounding box center [884, 260] width 110 height 28
click at [0, 0] on 8 "Manual Payment" at bounding box center [0, 0] width 0 height 0
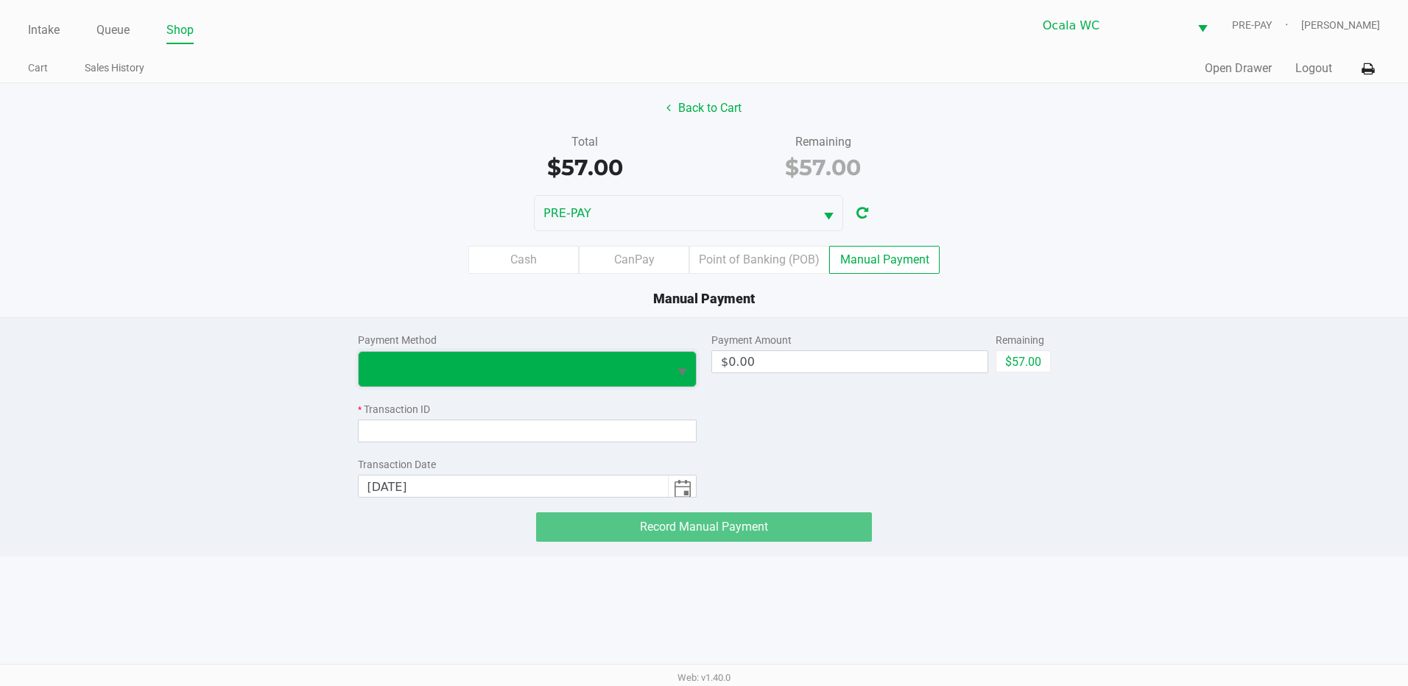
click at [503, 370] on span at bounding box center [514, 369] width 292 height 18
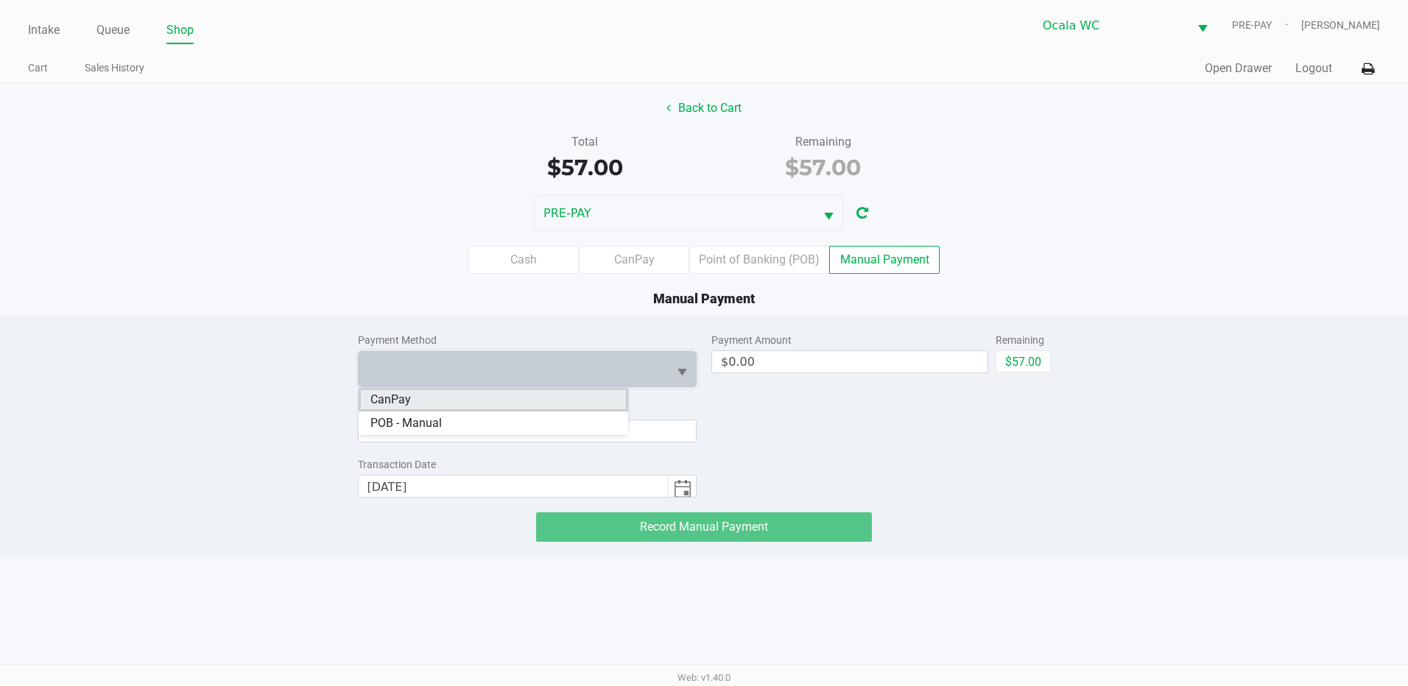
click at [499, 401] on li "CanPay" at bounding box center [494, 400] width 270 height 24
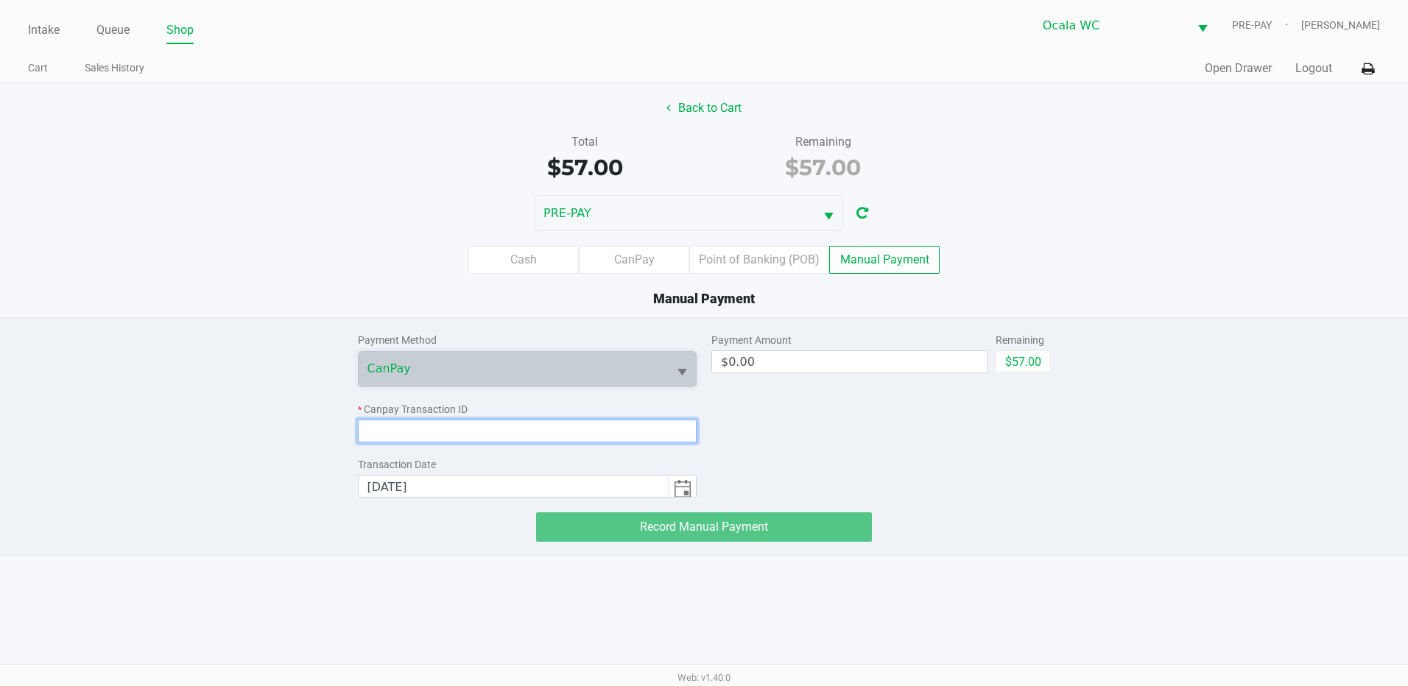
click at [516, 433] on input at bounding box center [528, 431] width 340 height 23
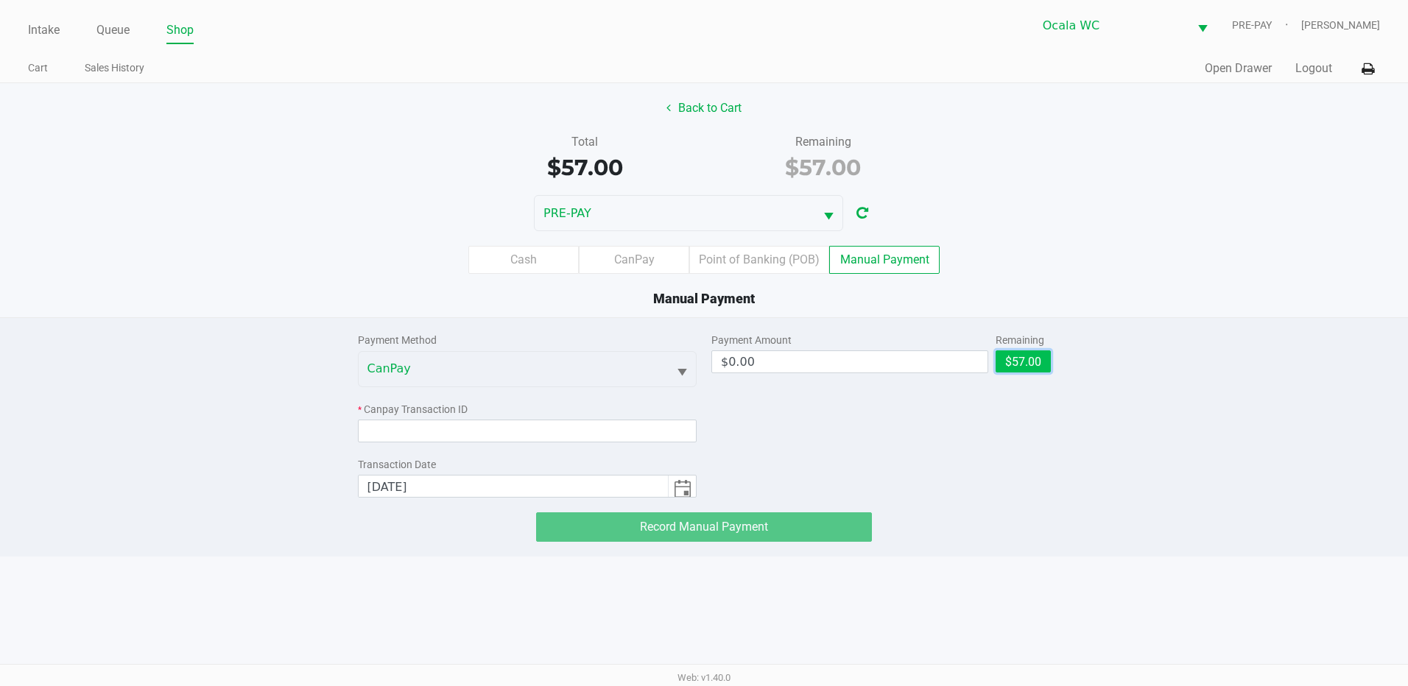
click at [1039, 356] on button "$57.00" at bounding box center [1023, 362] width 55 height 22
type input "$57.00"
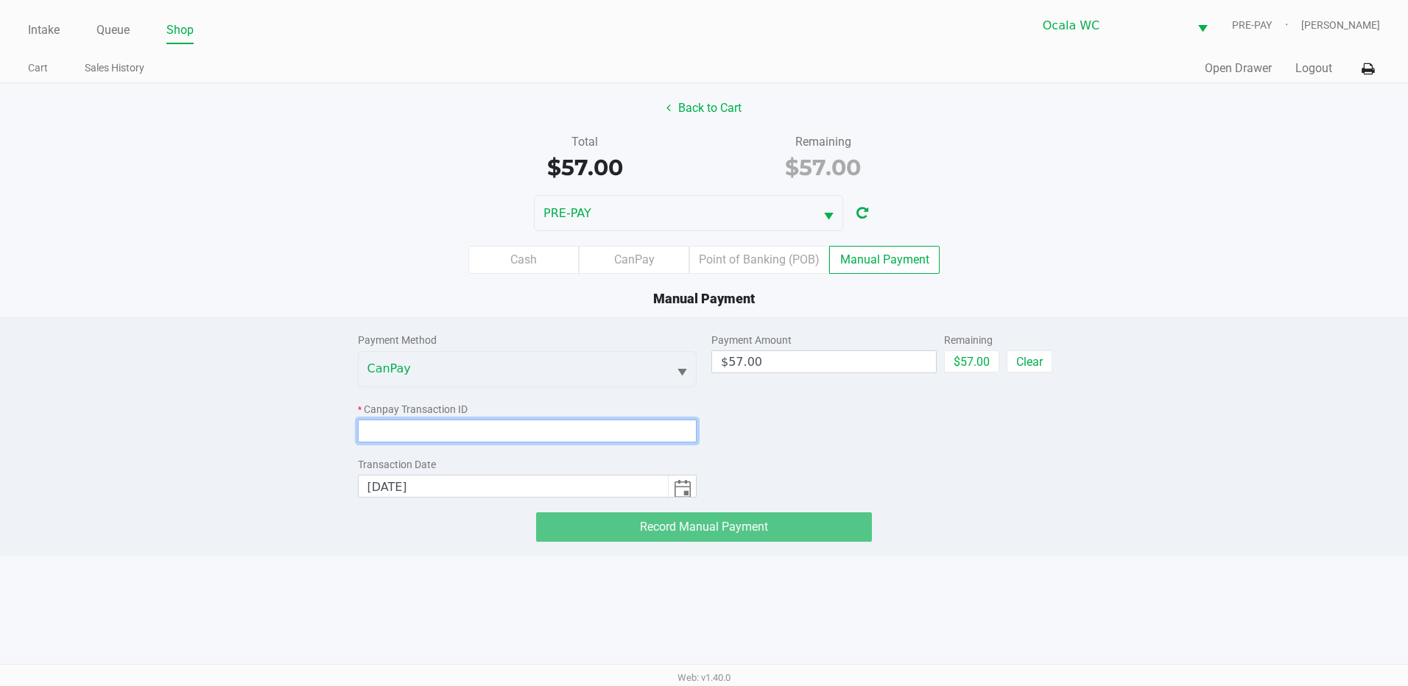
click at [395, 435] on input at bounding box center [528, 431] width 340 height 23
paste input "ANEHI7AVACAK"
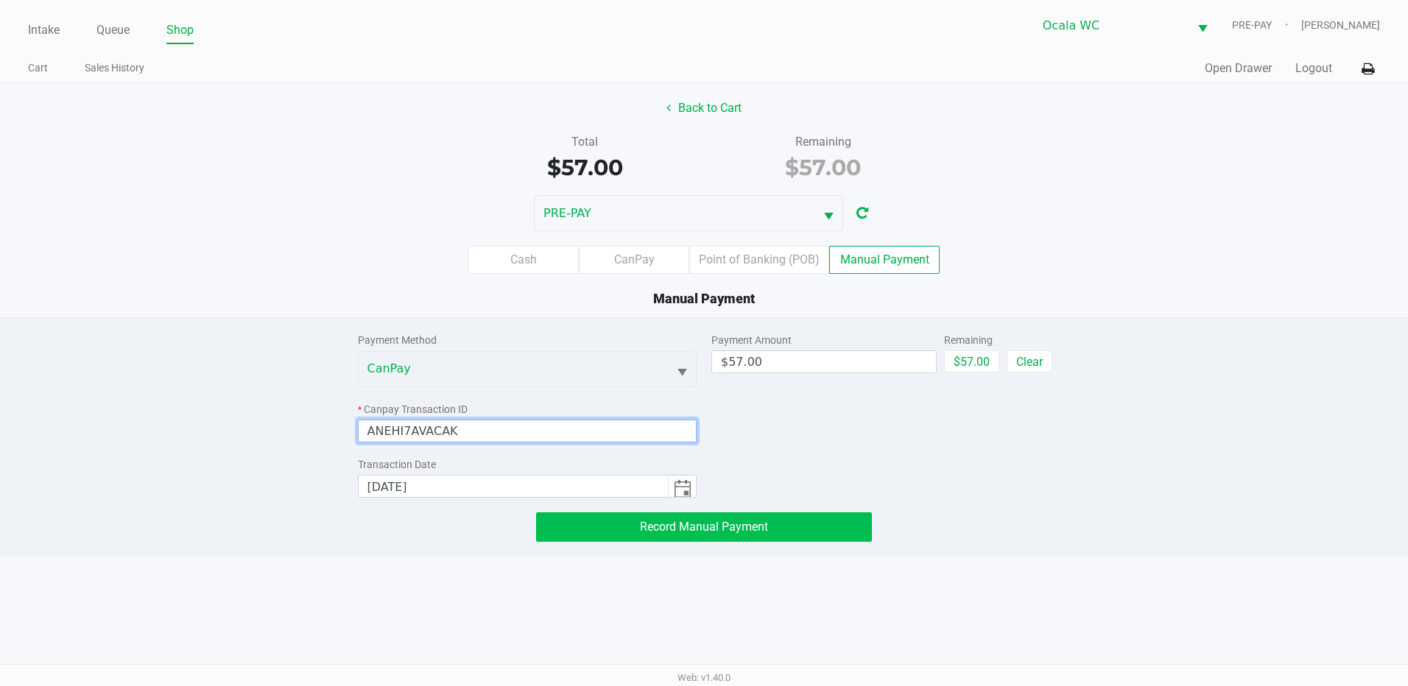
type input "ANEHI7AVACAK"
click at [692, 520] on span "Record Manual Payment" at bounding box center [704, 527] width 128 height 14
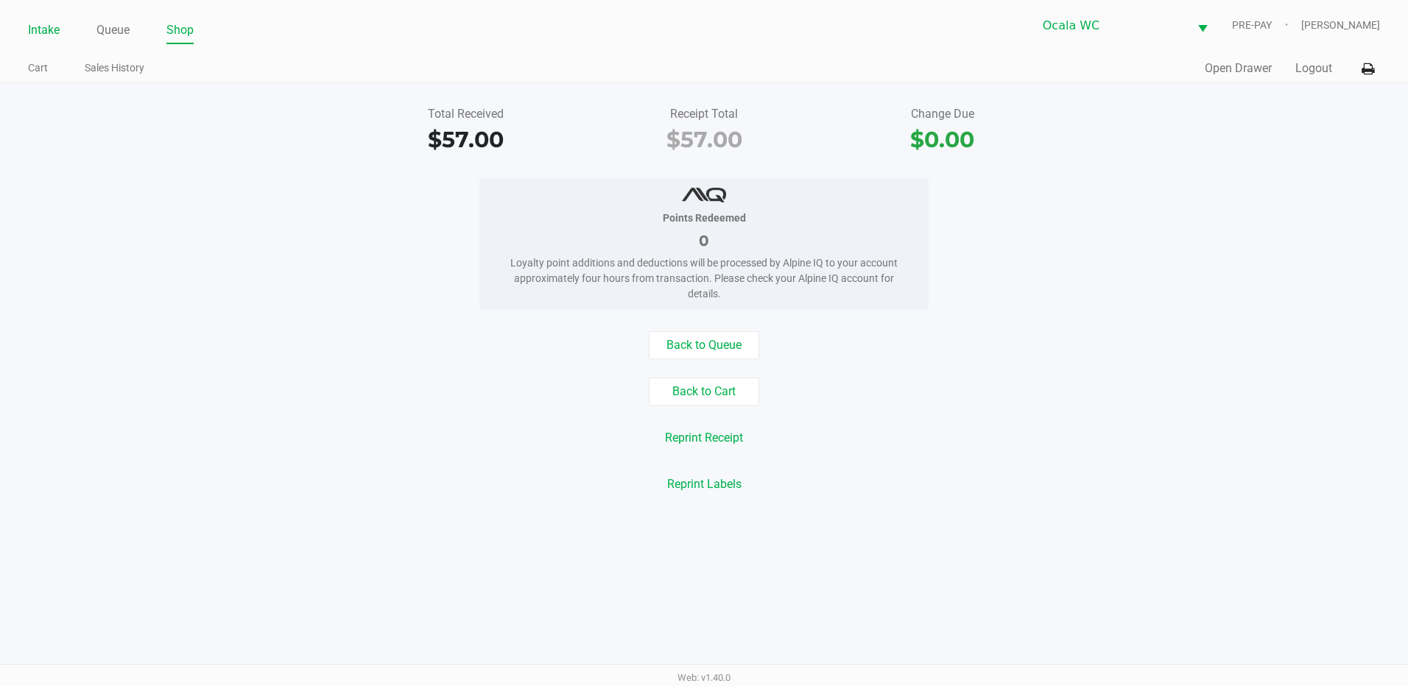
click at [55, 27] on link "Intake" at bounding box center [44, 30] width 32 height 21
